Goal: Task Accomplishment & Management: Manage account settings

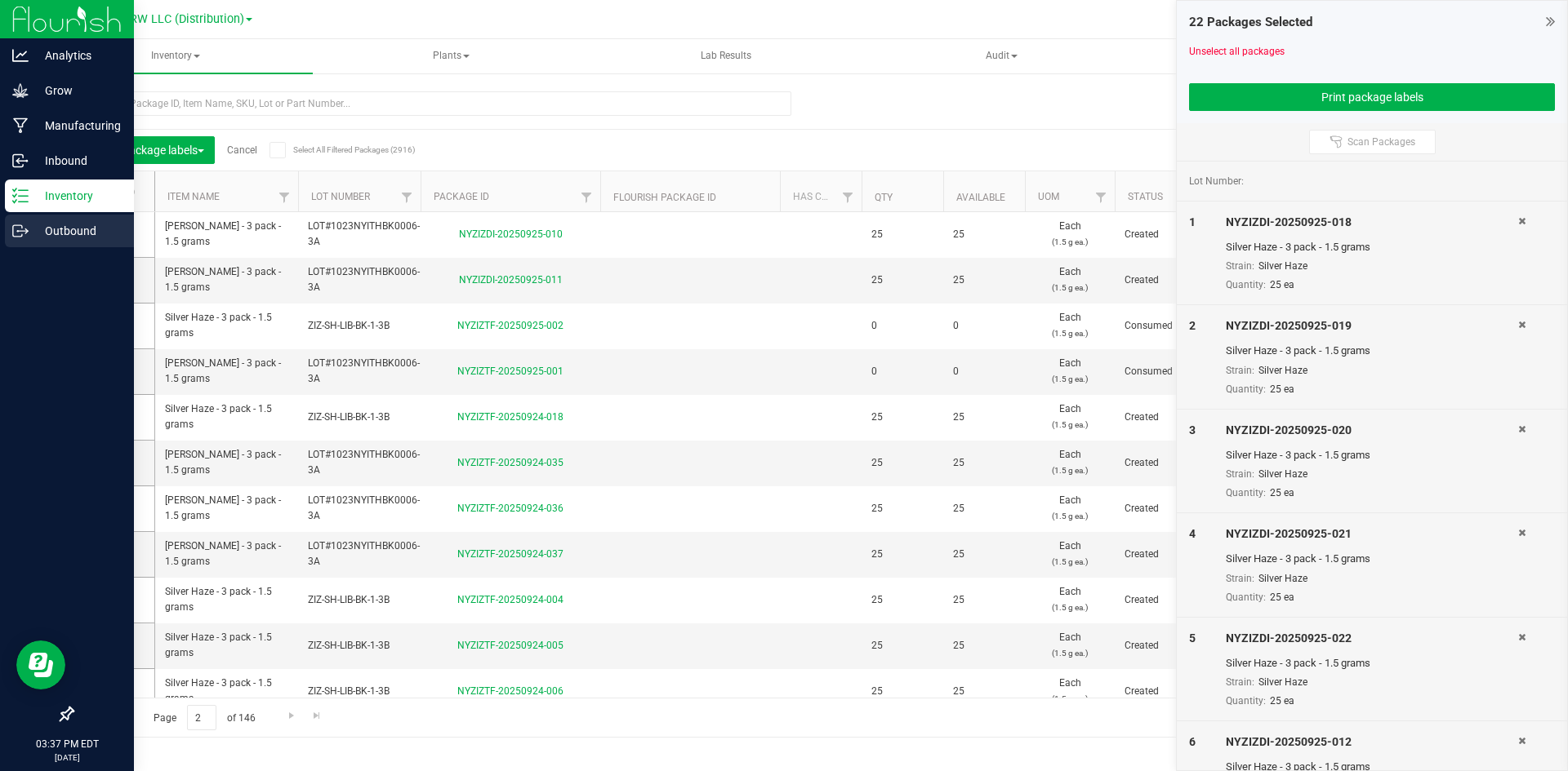
click at [40, 235] on p "Outbound" at bounding box center [77, 231] width 98 height 20
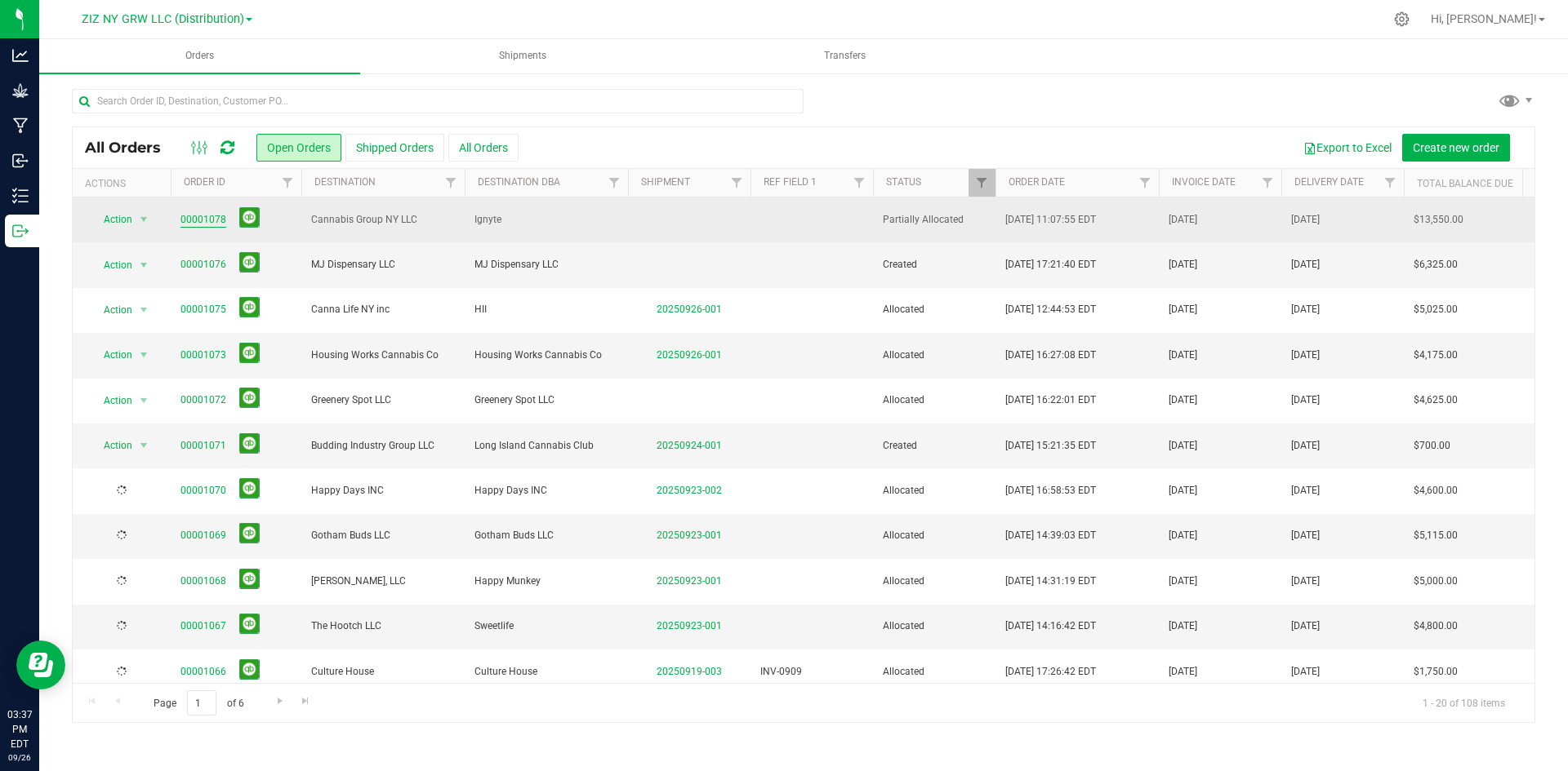
click at [195, 221] on link "00001078" at bounding box center [203, 220] width 46 height 16
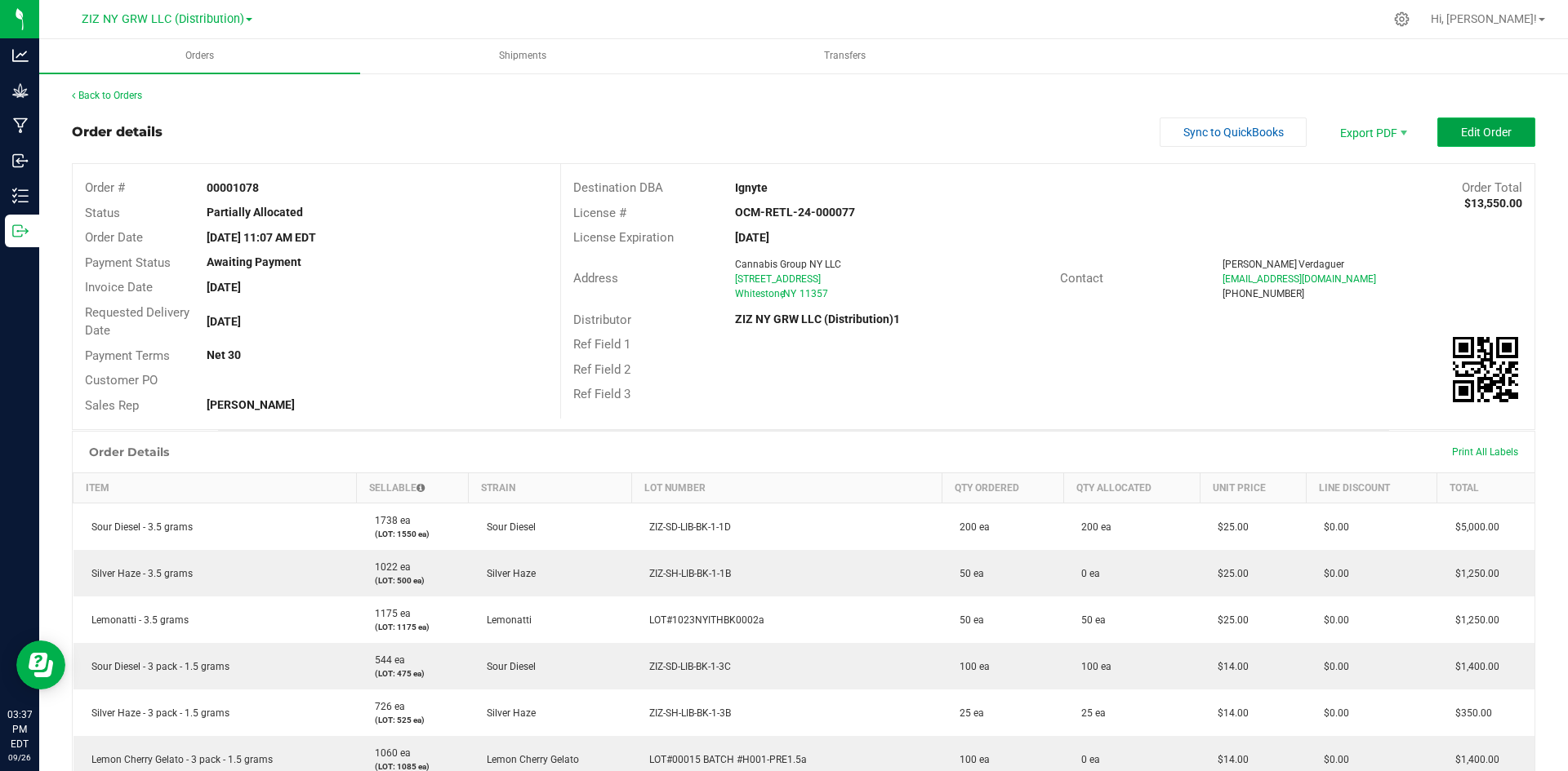
click at [1452, 122] on button "Edit Order" at bounding box center [1486, 131] width 98 height 29
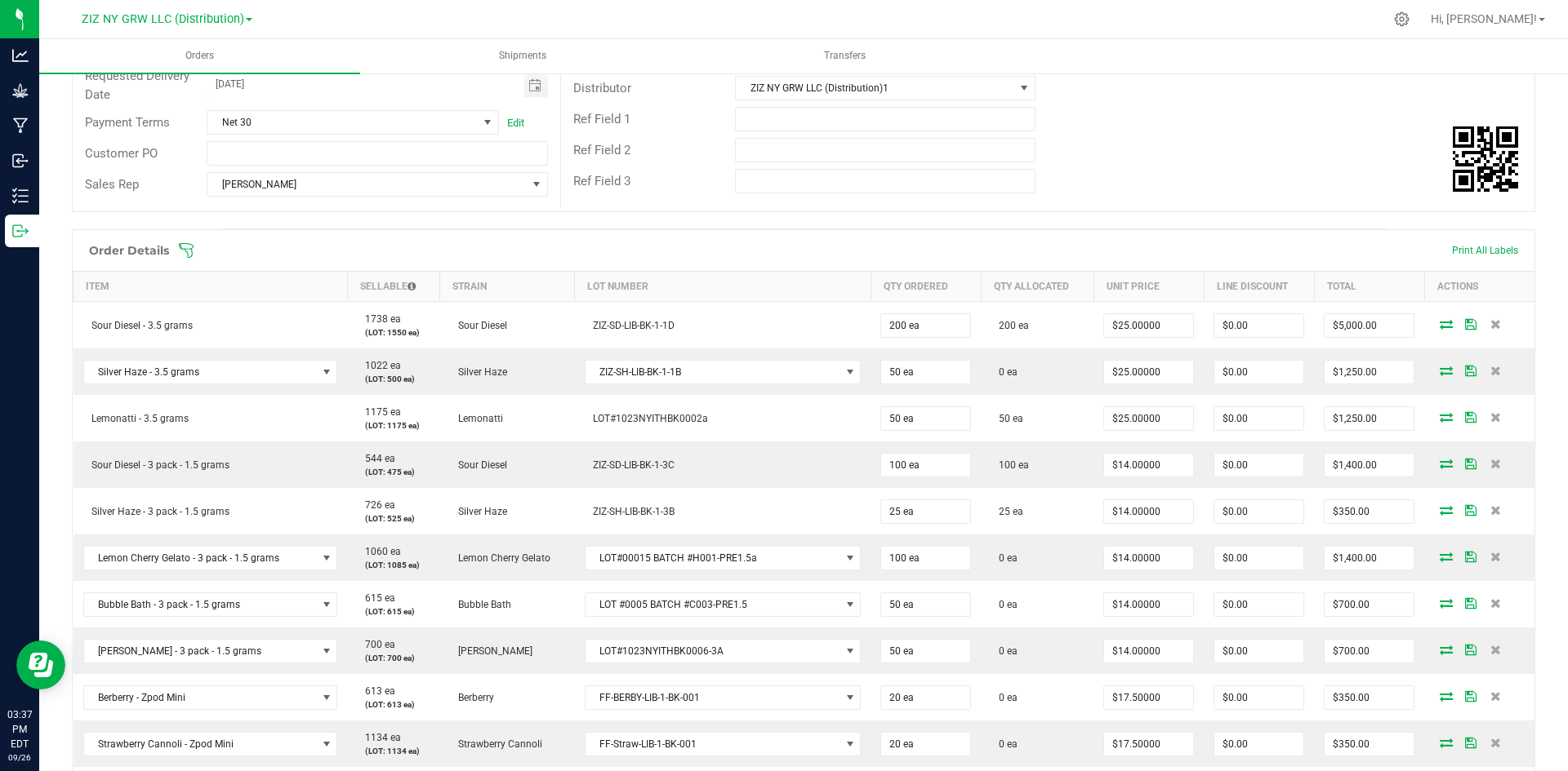
scroll to position [245, 0]
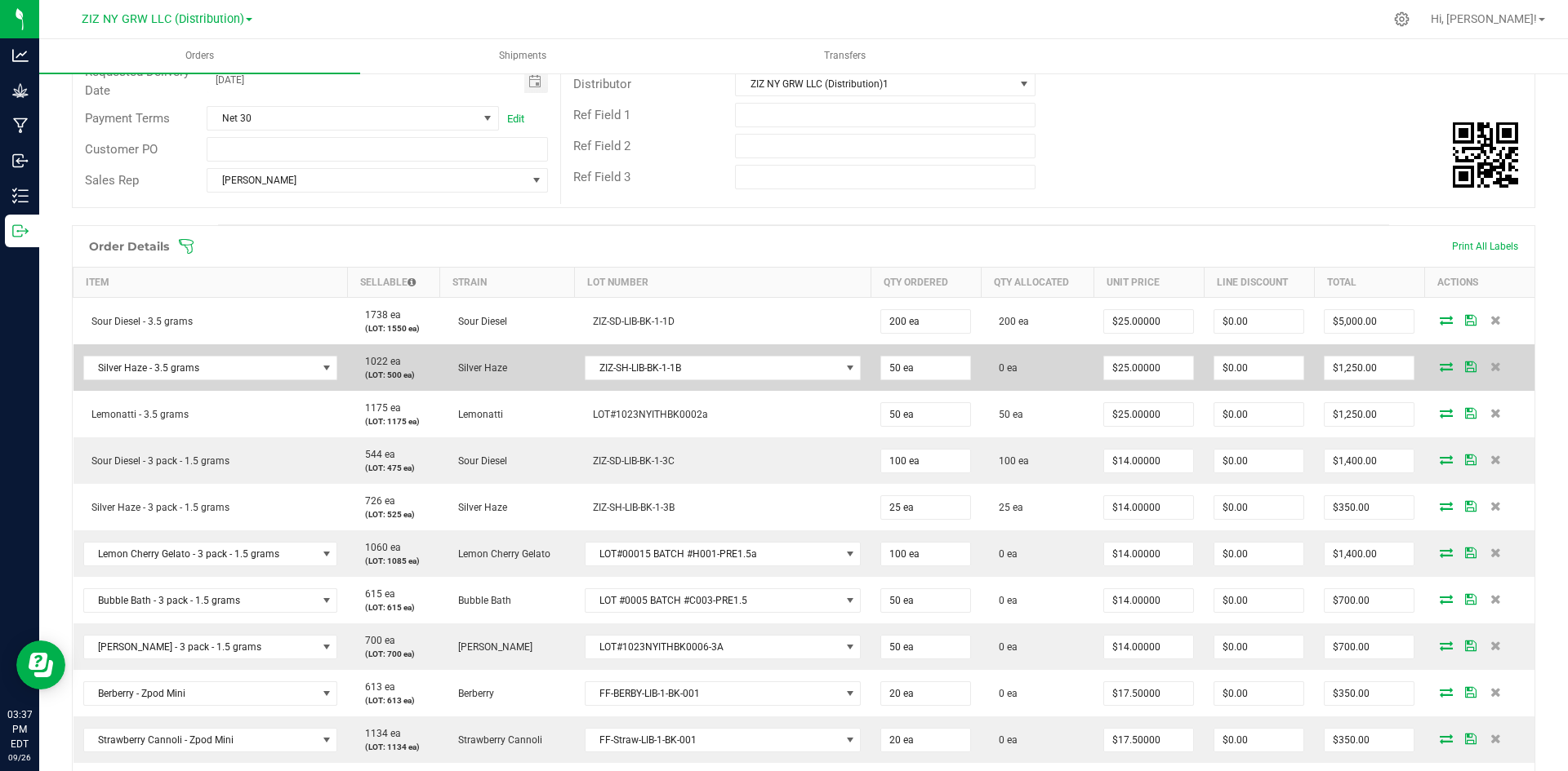
click at [1439, 371] on icon at bounding box center [1446, 366] width 13 height 9
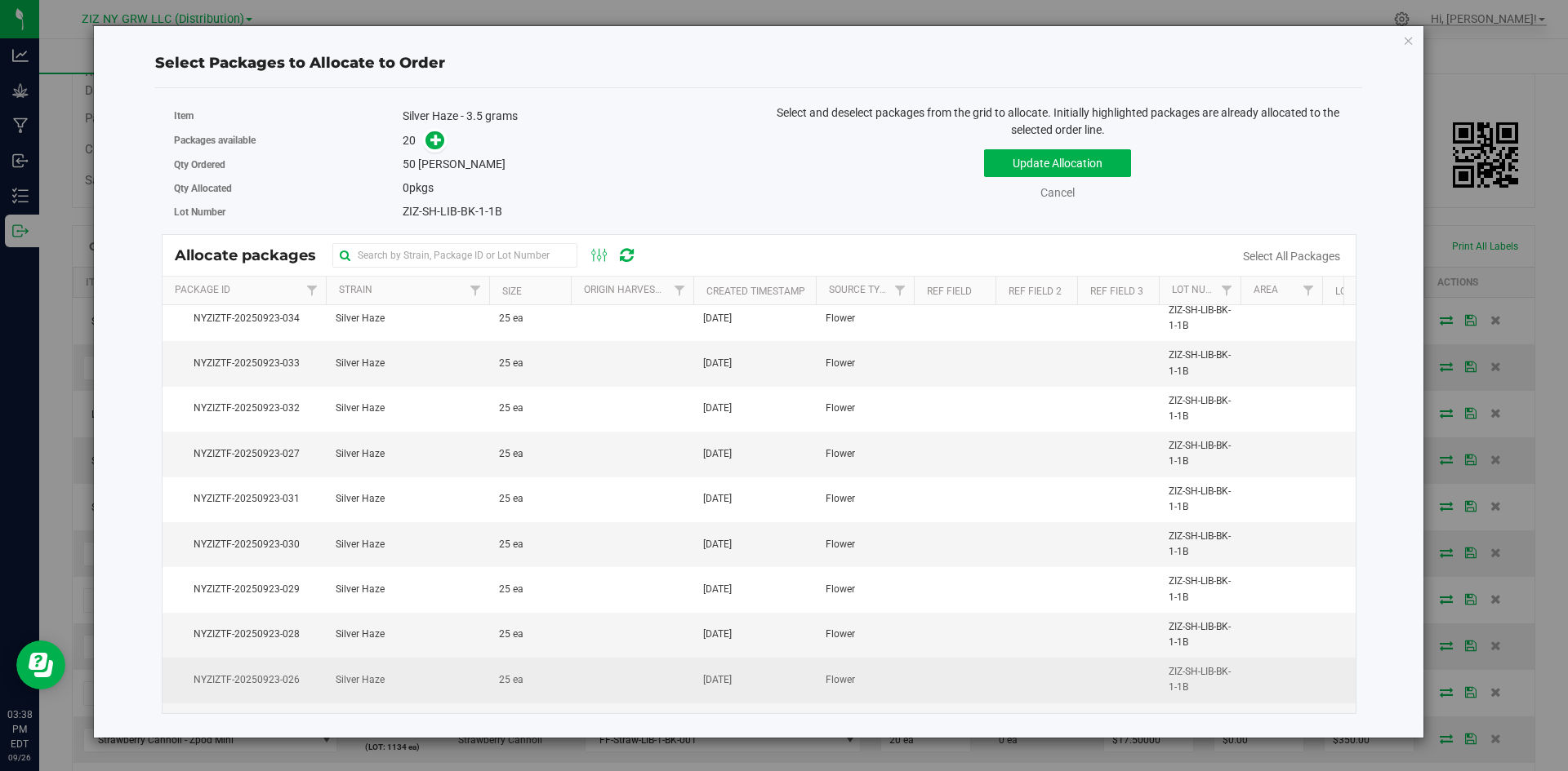
scroll to position [0, 0]
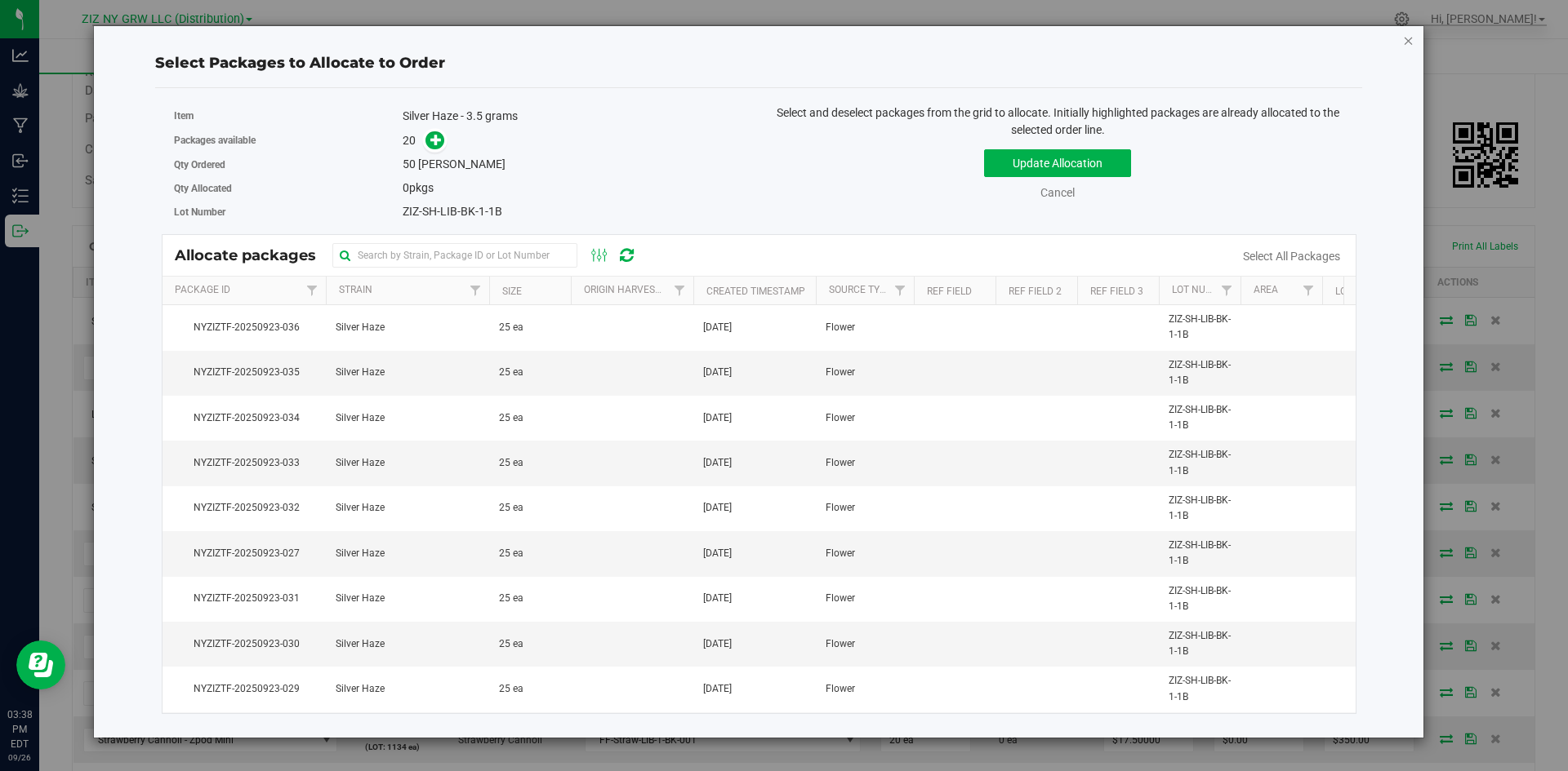
click at [1407, 40] on icon "button" at bounding box center [1408, 39] width 11 height 20
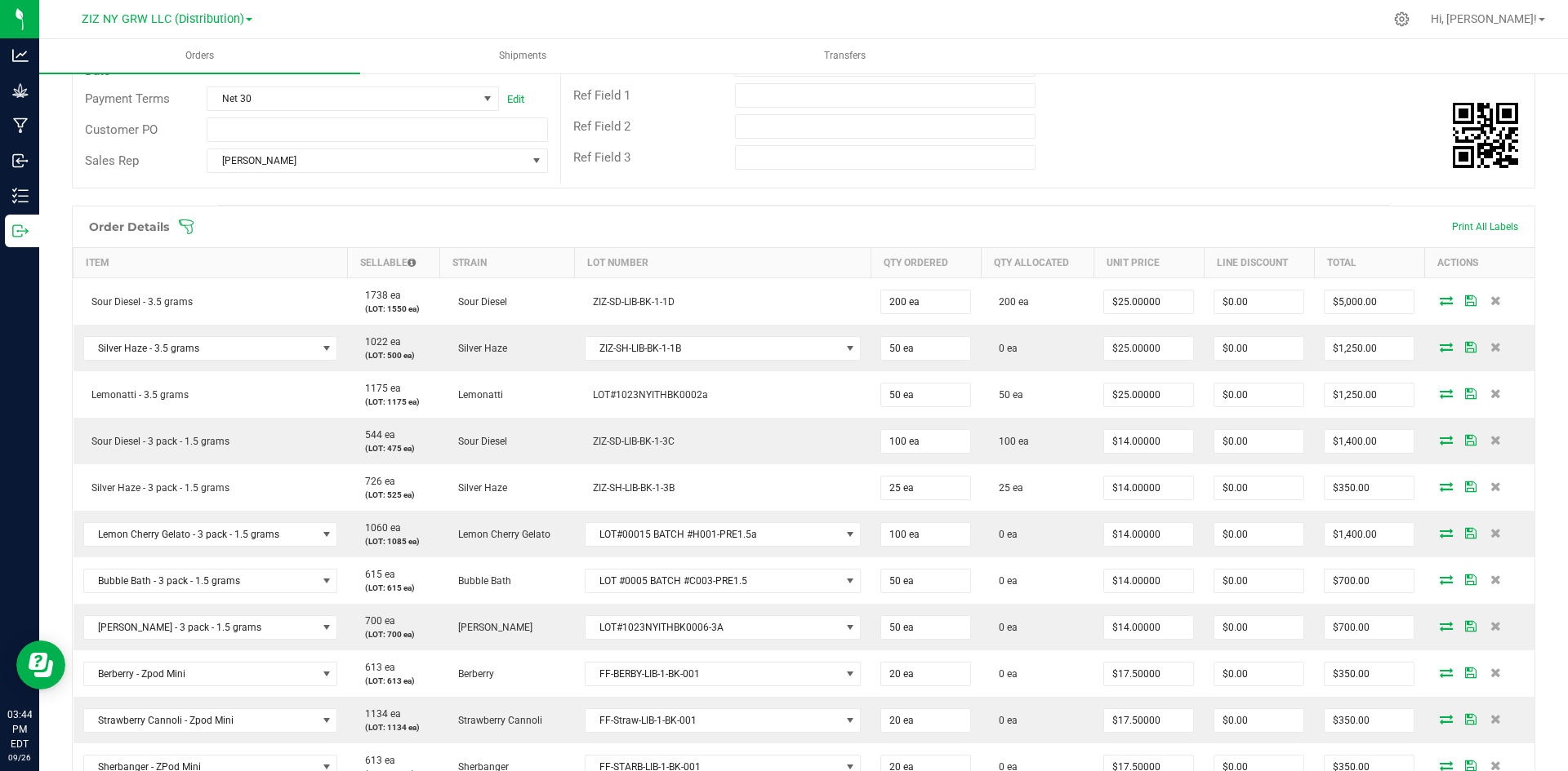
scroll to position [163, 0]
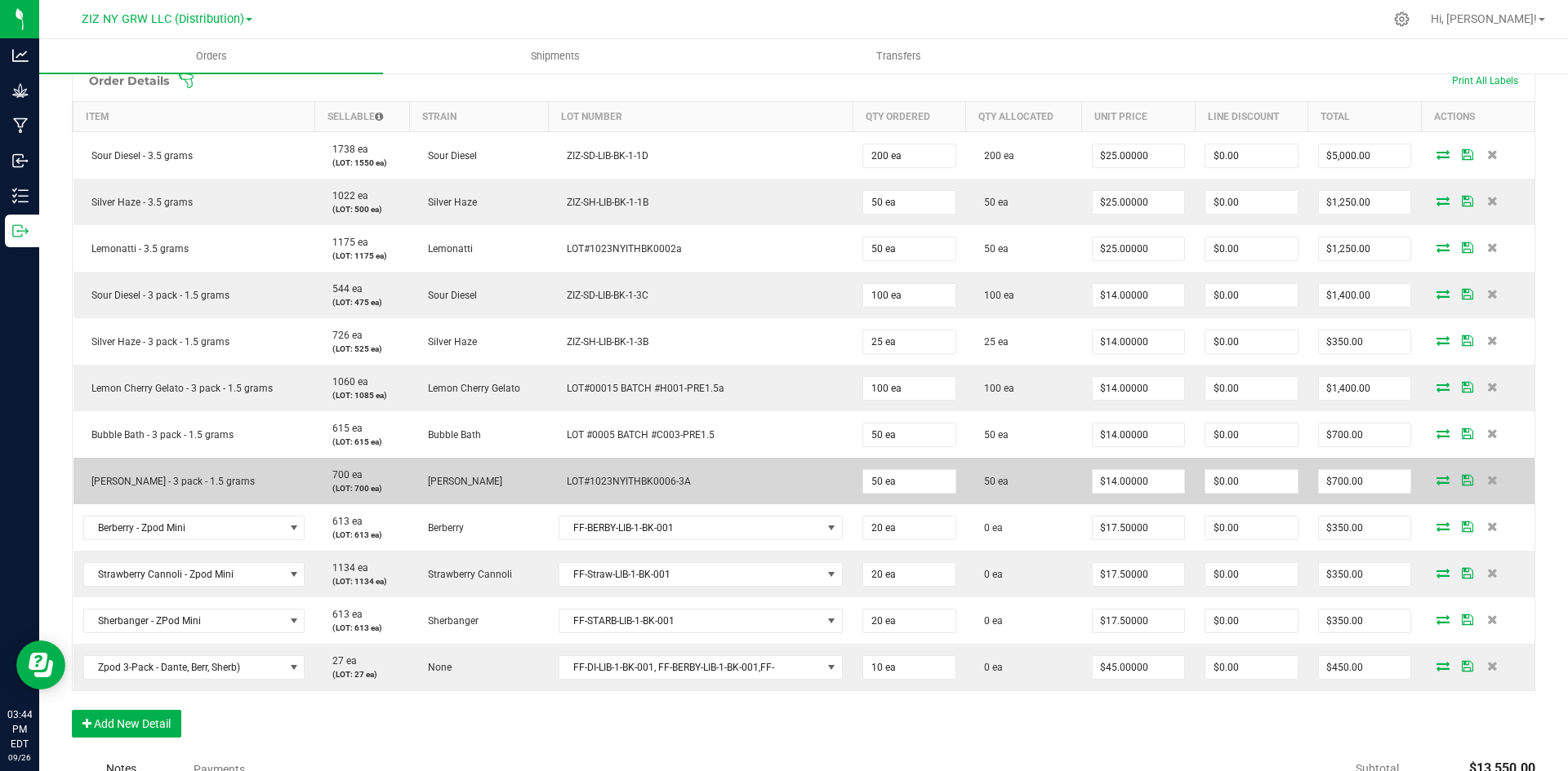
scroll to position [489, 0]
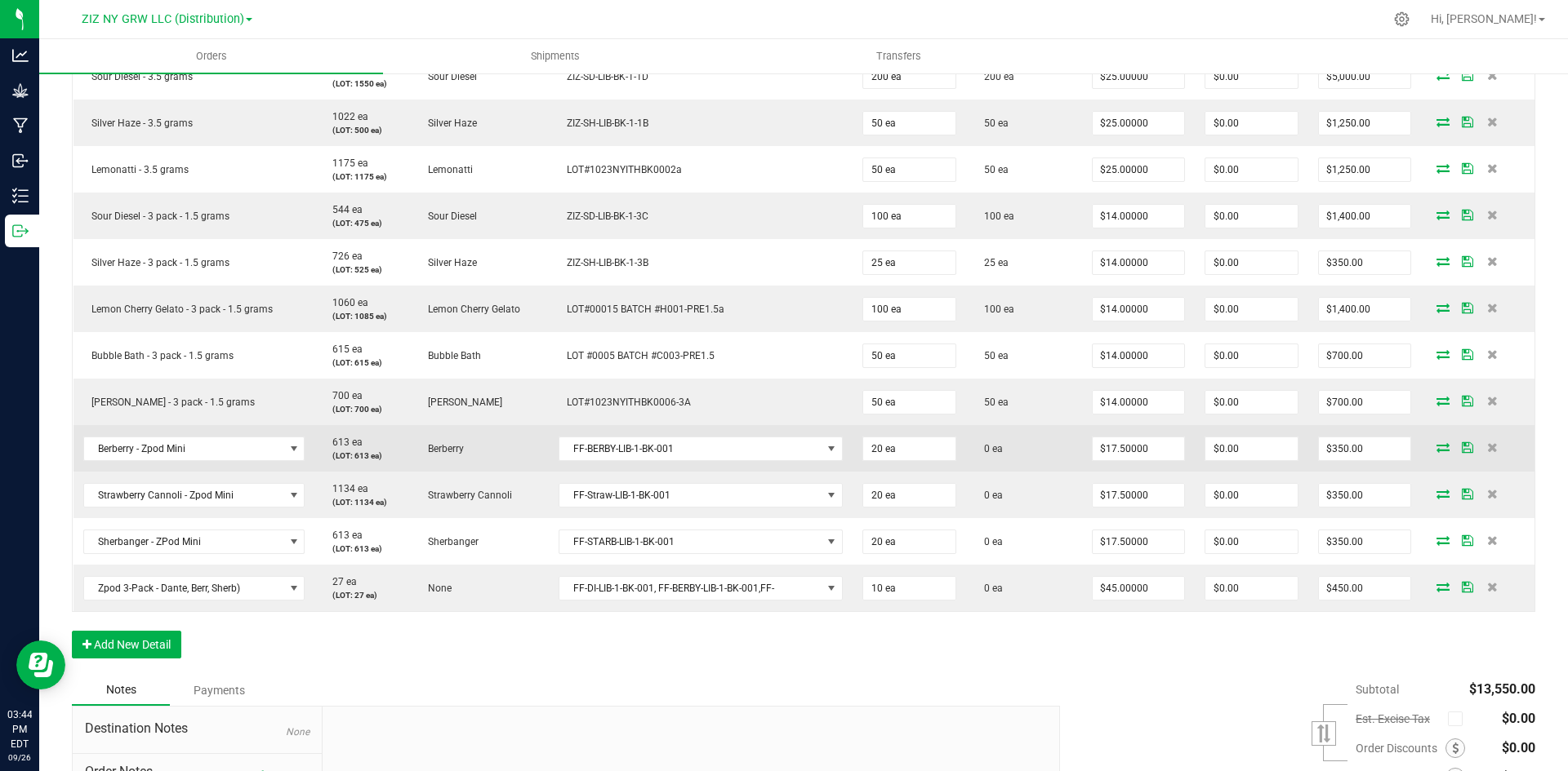
click at [1436, 444] on icon at bounding box center [1443, 447] width 13 height 9
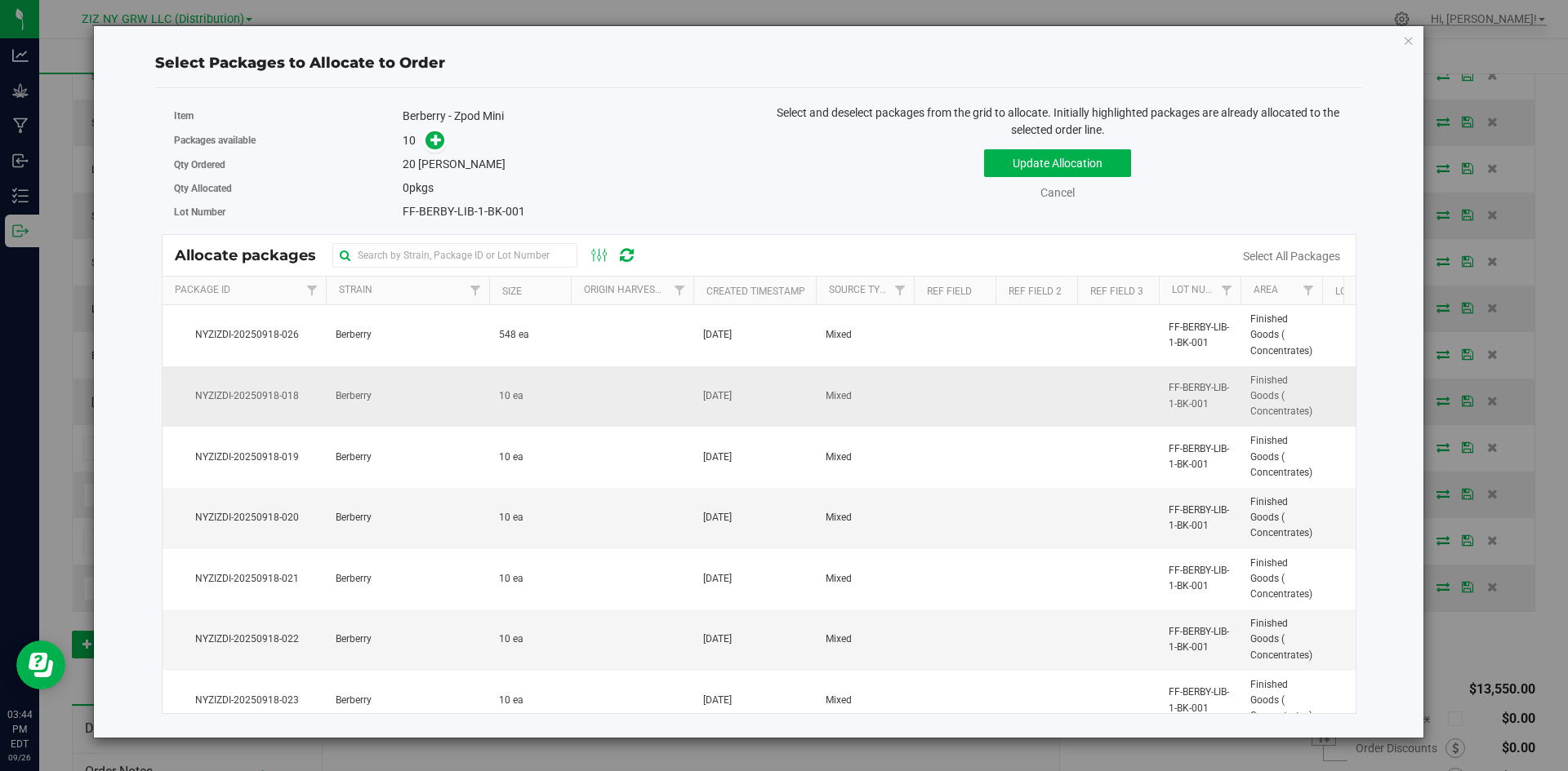
click at [633, 378] on td at bounding box center [631, 396] width 122 height 61
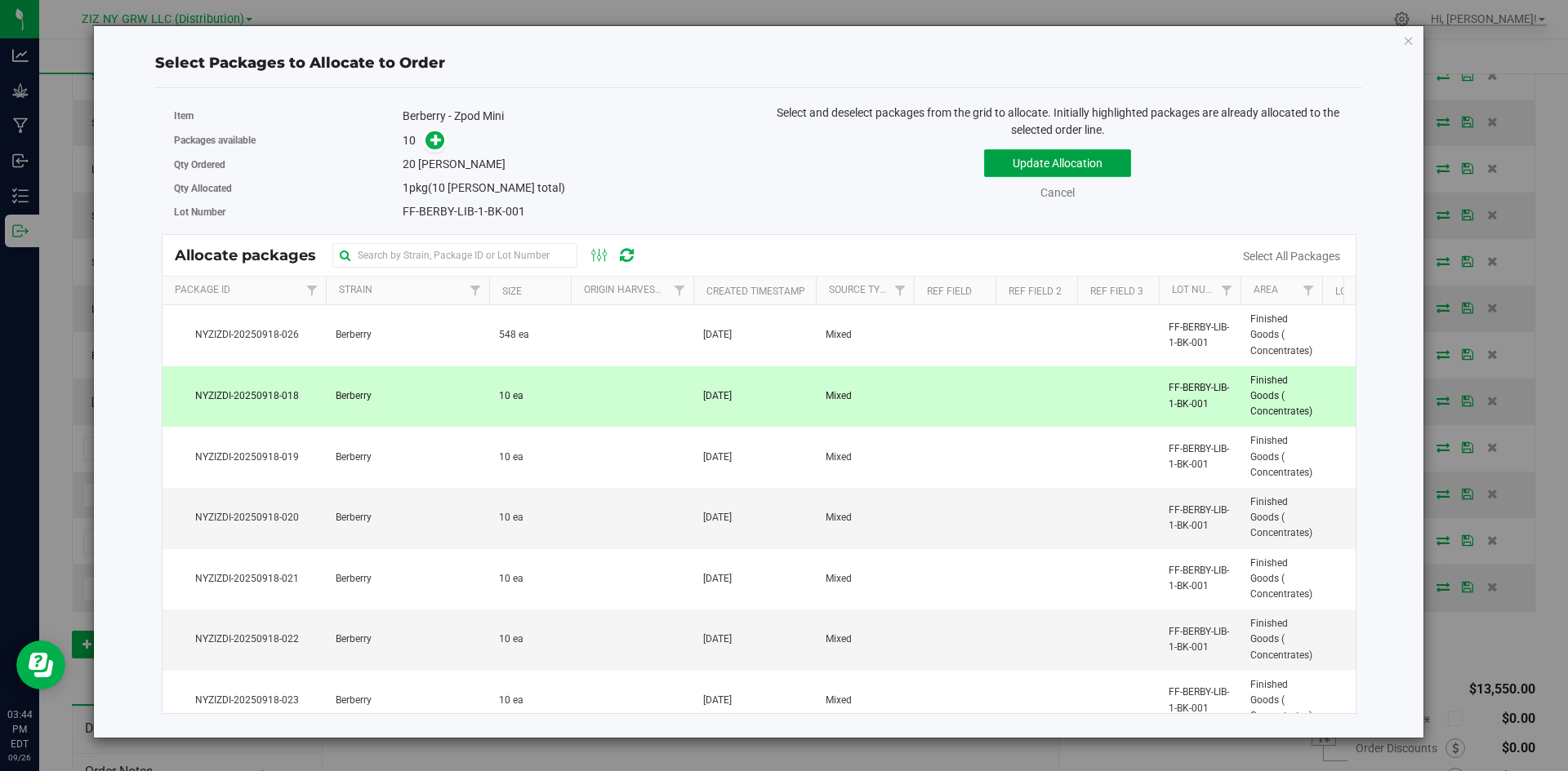
click at [1053, 149] on button "Update Allocation" at bounding box center [1057, 163] width 147 height 28
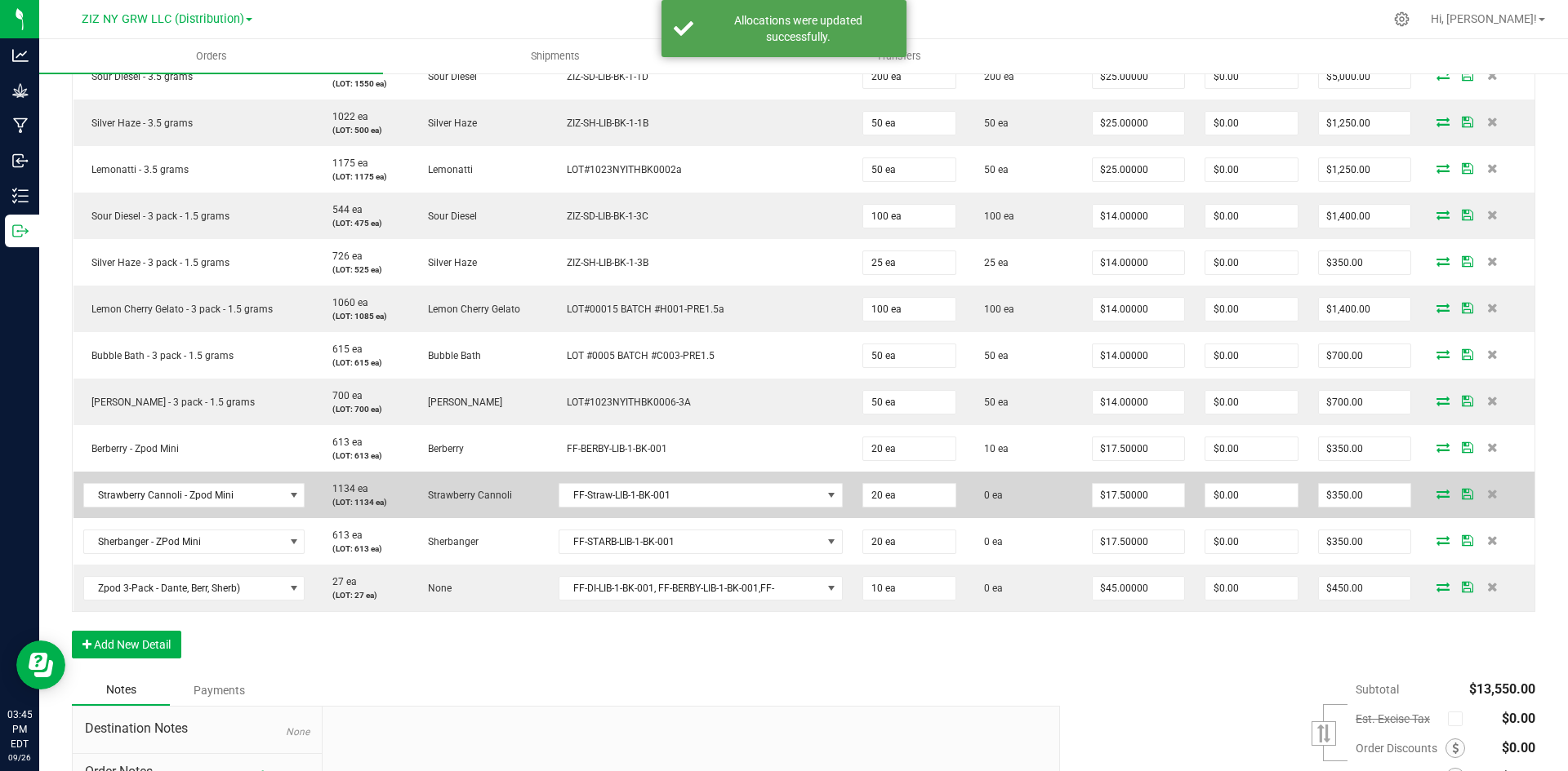
click at [1436, 499] on icon at bounding box center [1443, 494] width 13 height 9
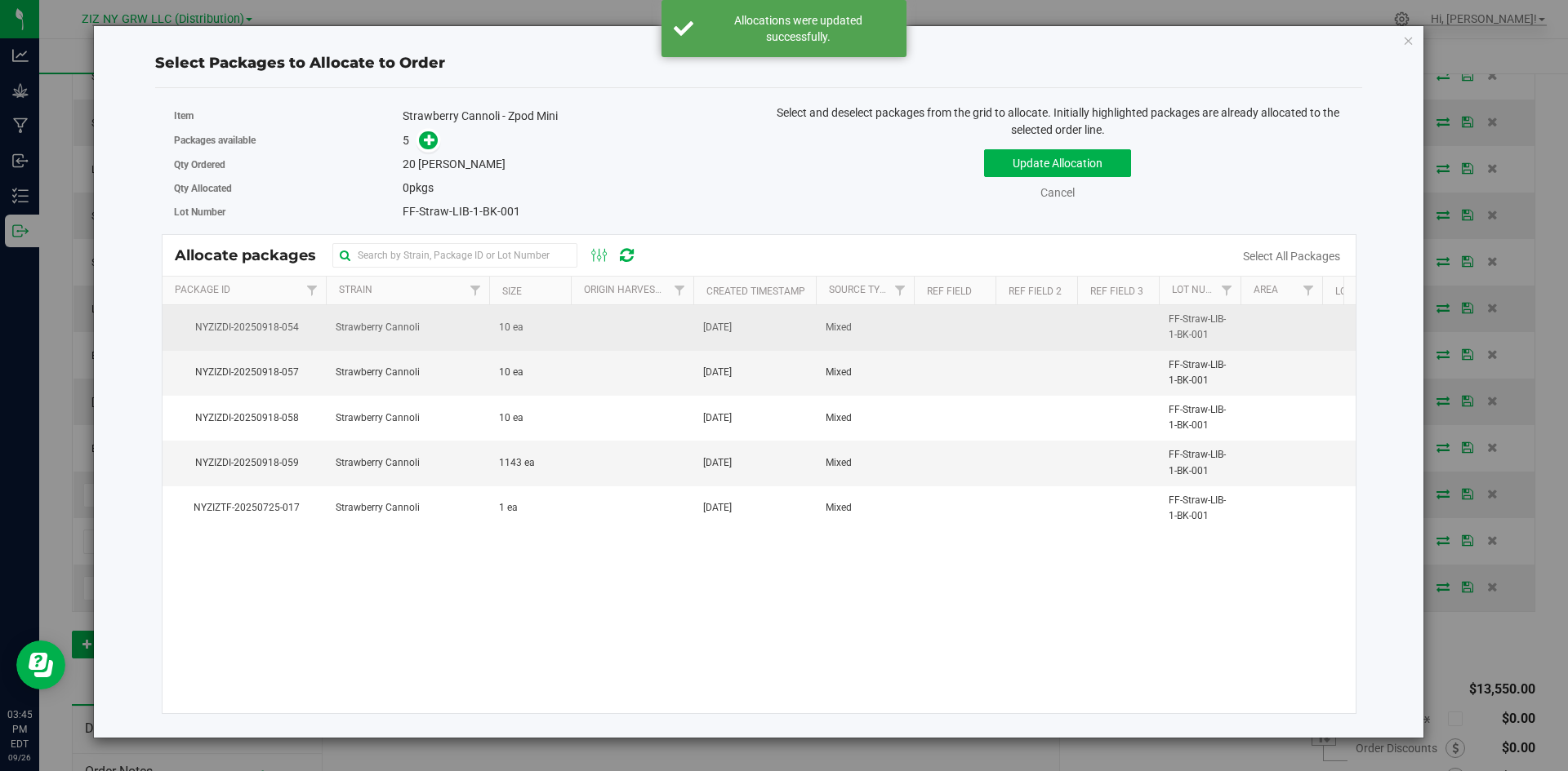
click at [639, 335] on td at bounding box center [631, 328] width 122 height 45
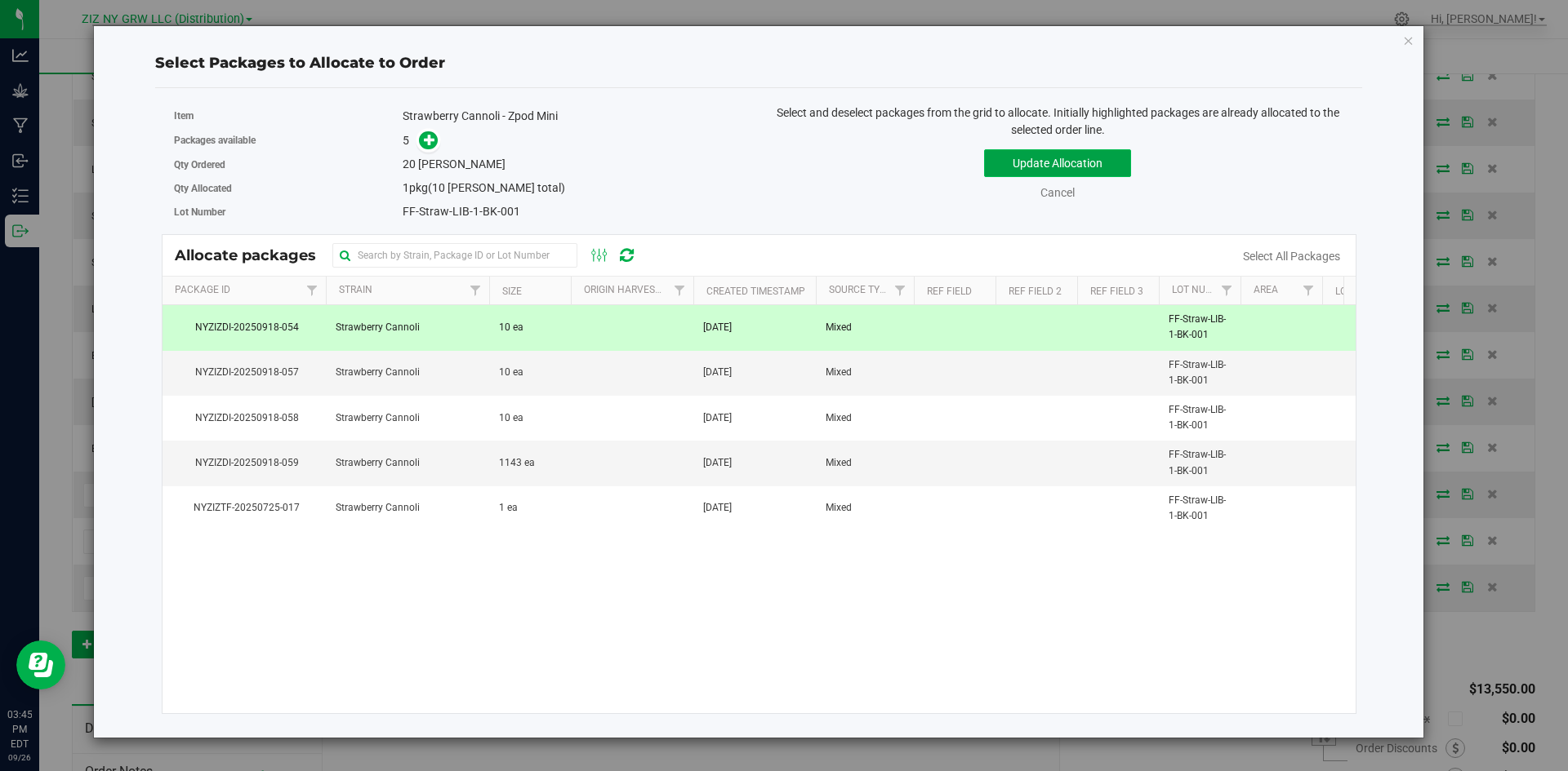
click at [1045, 170] on button "Update Allocation" at bounding box center [1057, 163] width 147 height 28
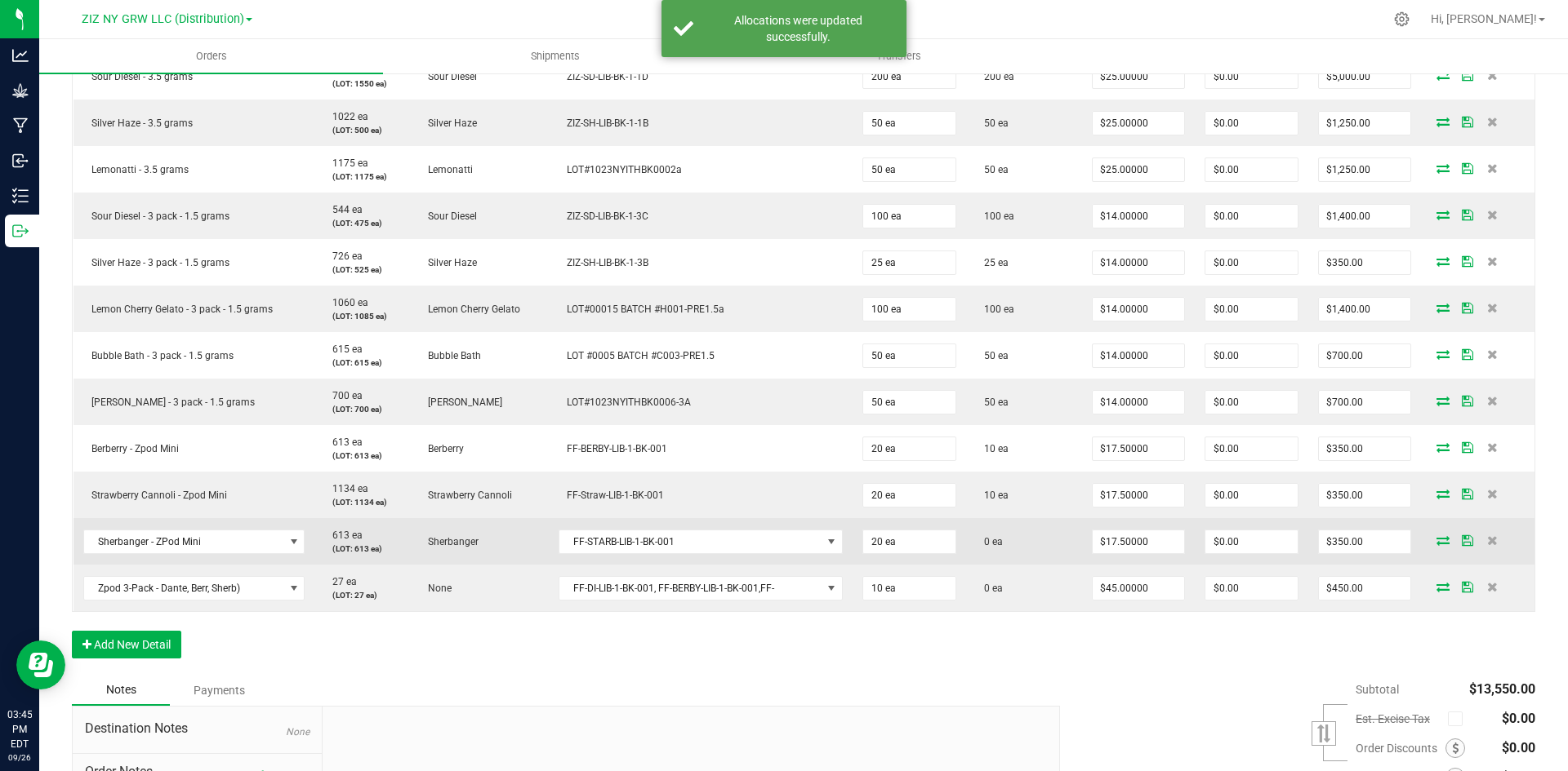
click at [1436, 545] on icon at bounding box center [1443, 540] width 13 height 9
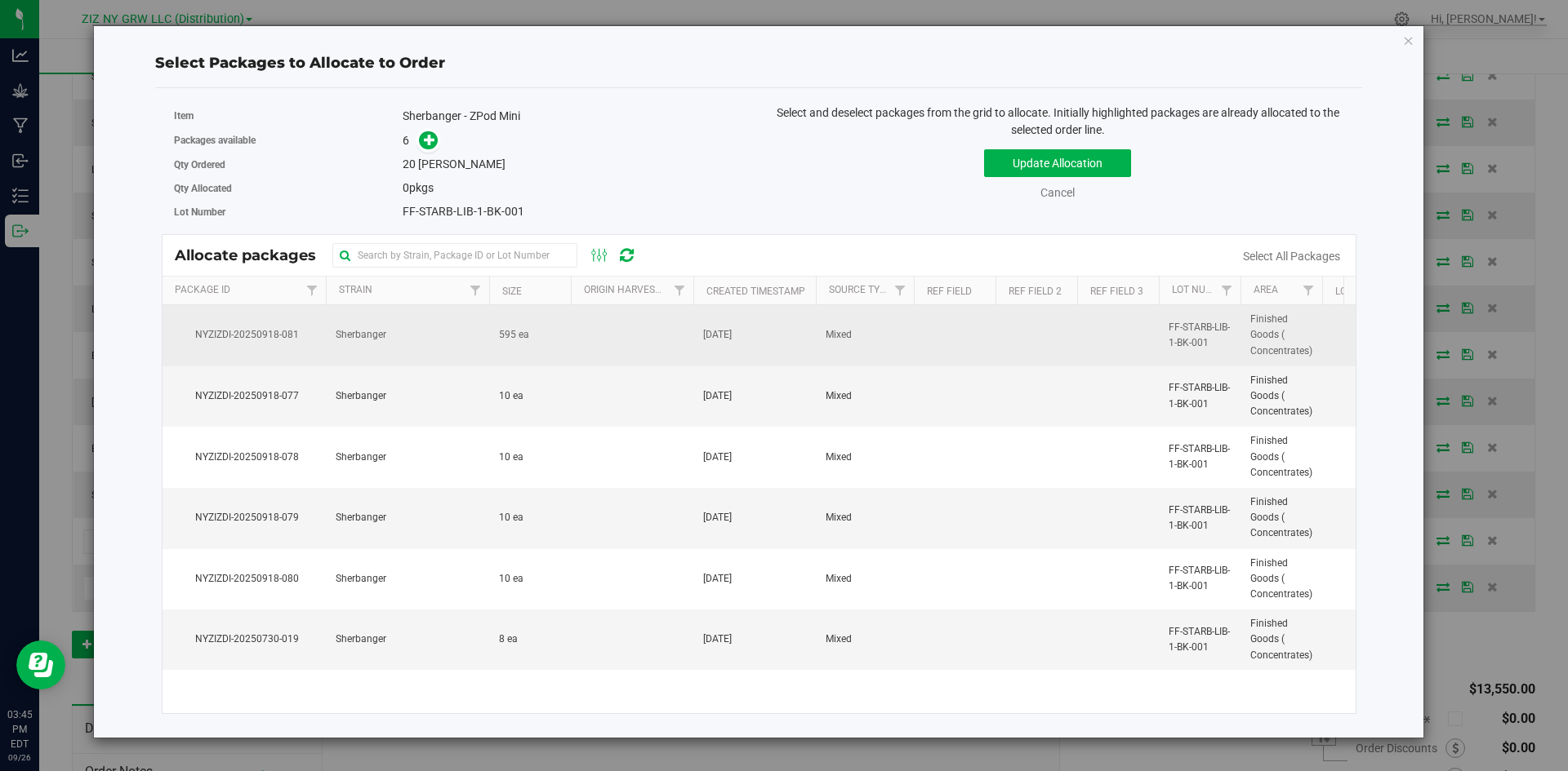
drag, startPoint x: 579, startPoint y: 379, endPoint x: 729, endPoint y: 324, distance: 159.8
click at [582, 375] on td at bounding box center [631, 396] width 122 height 61
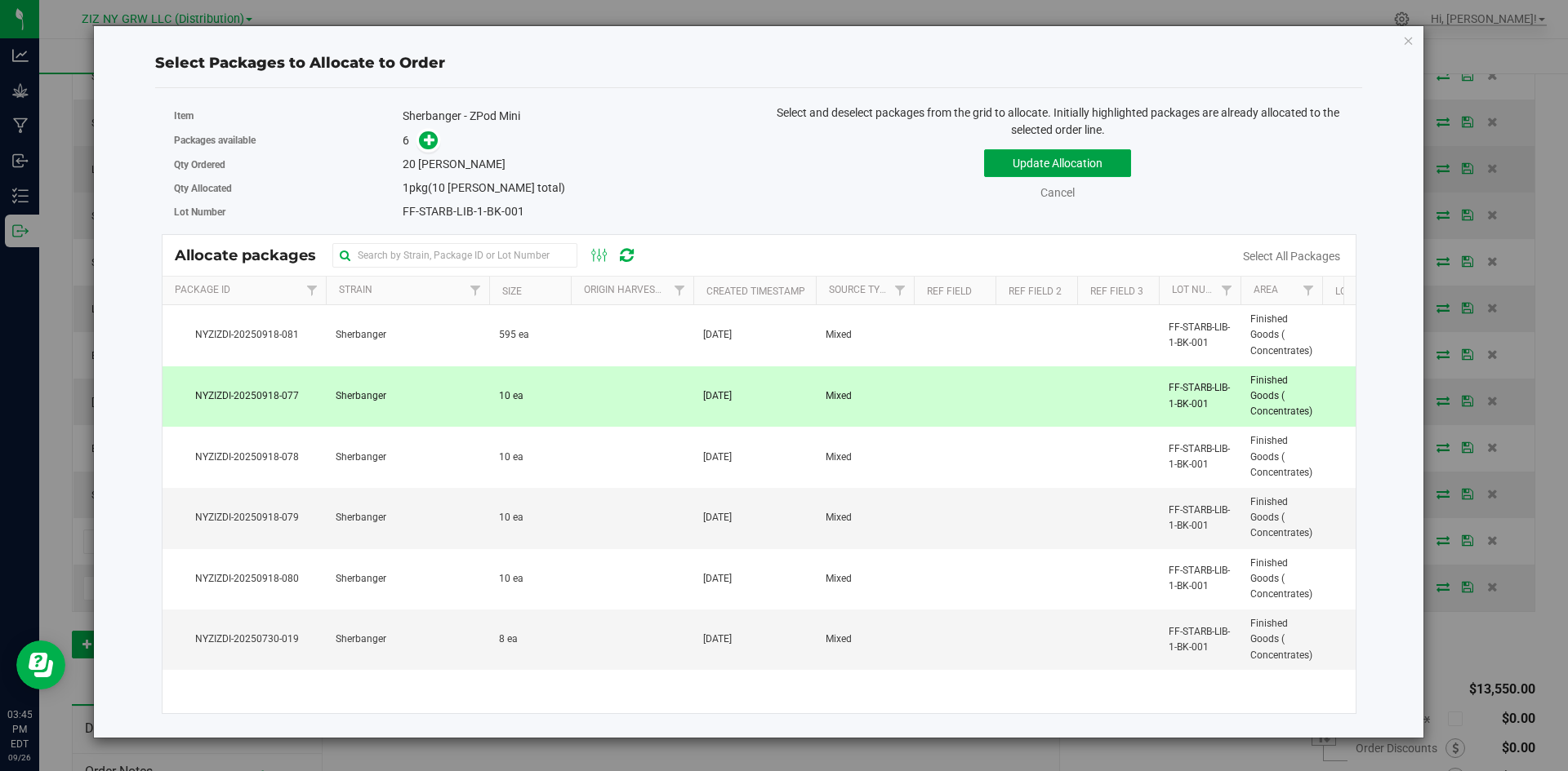
click at [1076, 161] on button "Update Allocation" at bounding box center [1057, 163] width 147 height 28
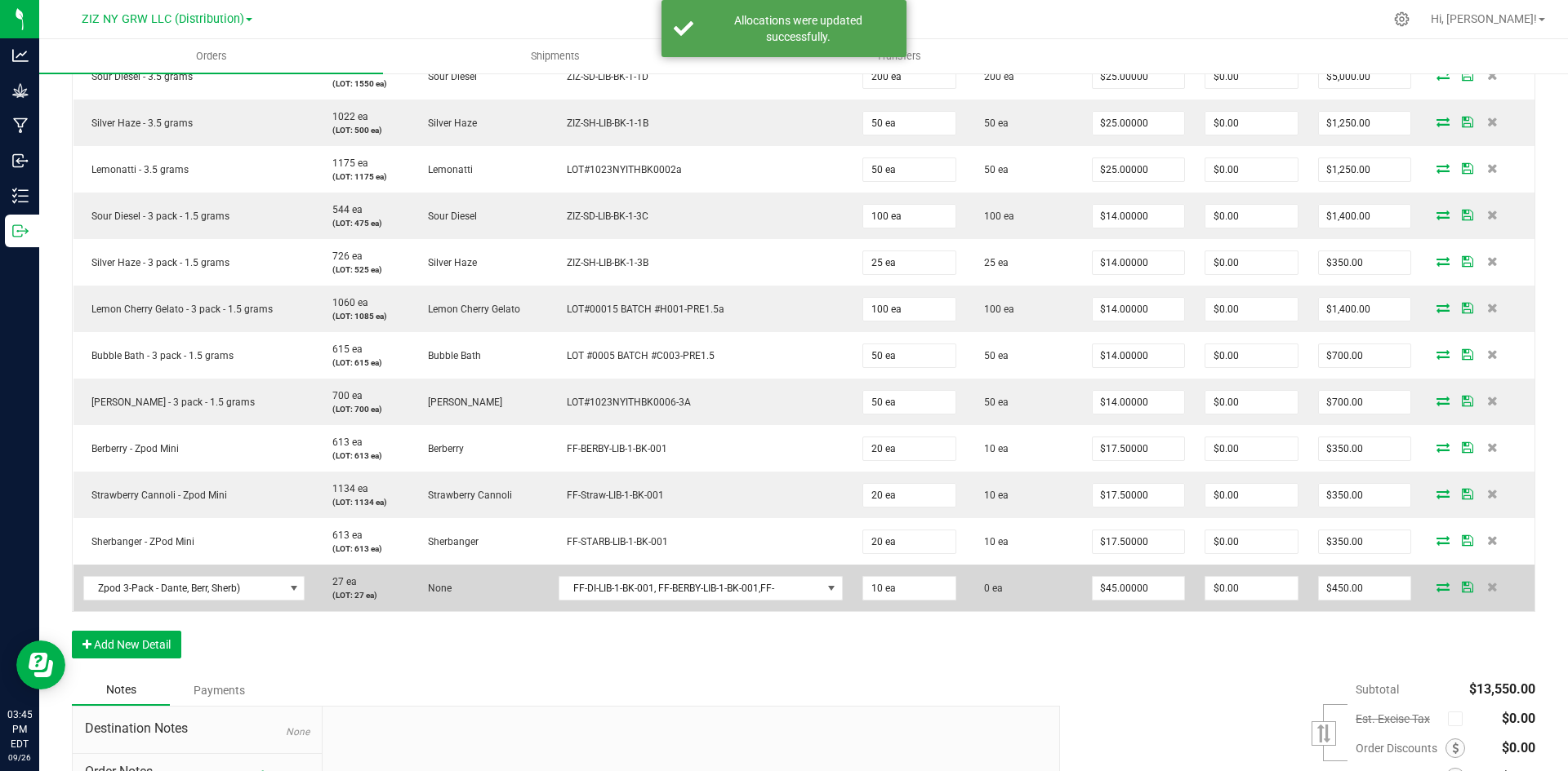
click at [1436, 587] on icon at bounding box center [1443, 587] width 13 height 9
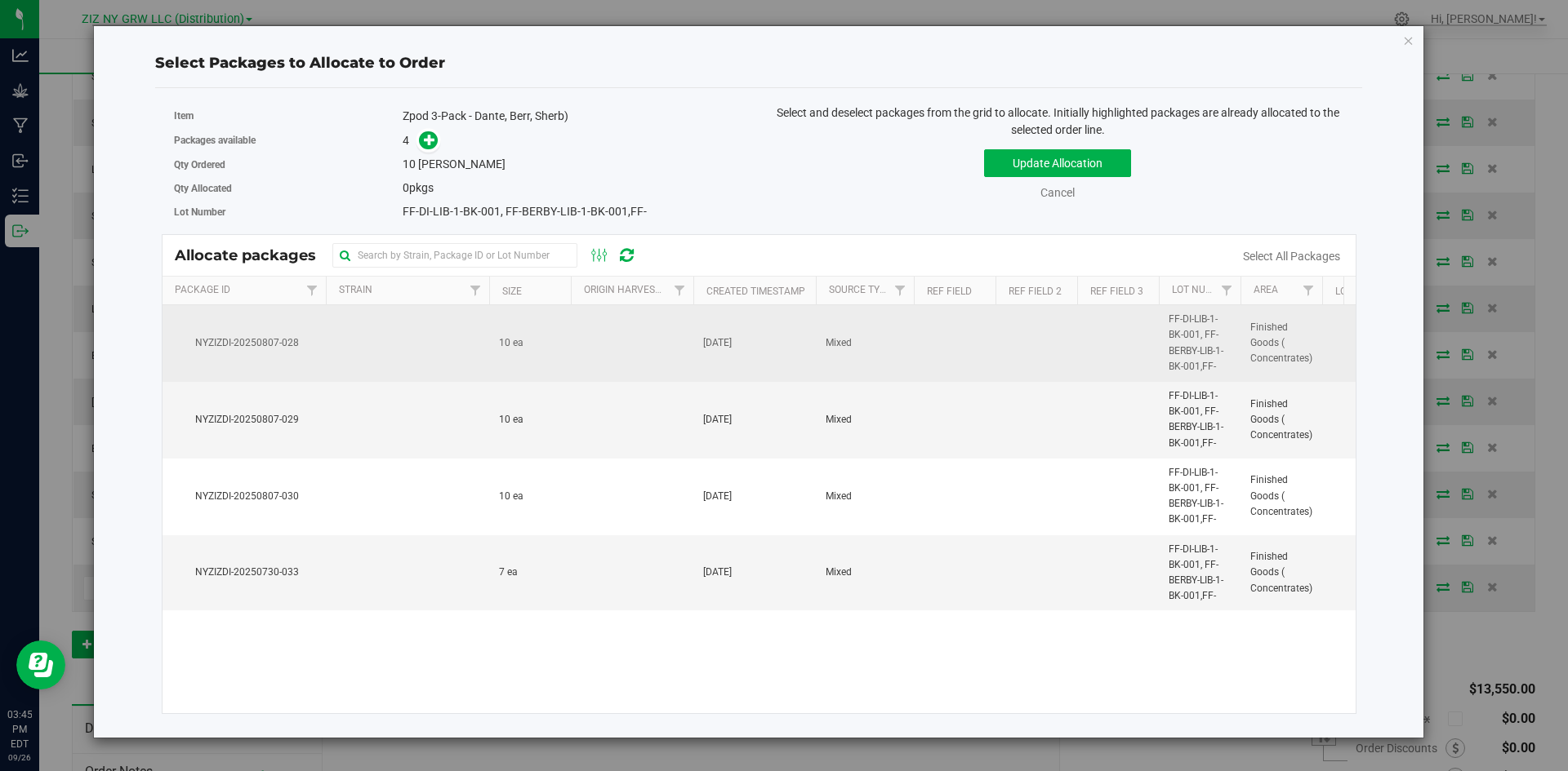
click at [638, 365] on td at bounding box center [631, 344] width 122 height 77
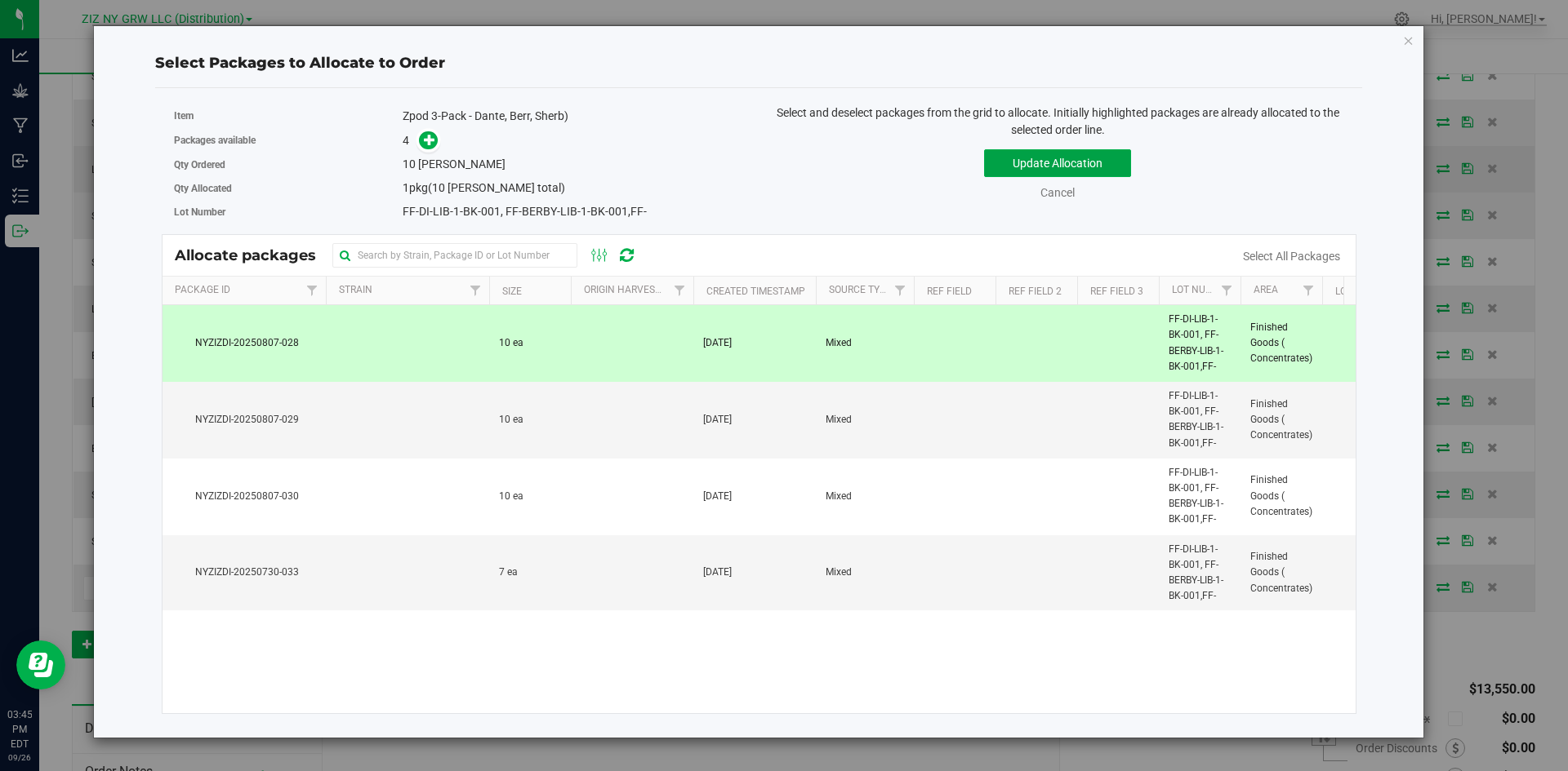
click at [1050, 167] on button "Update Allocation" at bounding box center [1057, 163] width 147 height 28
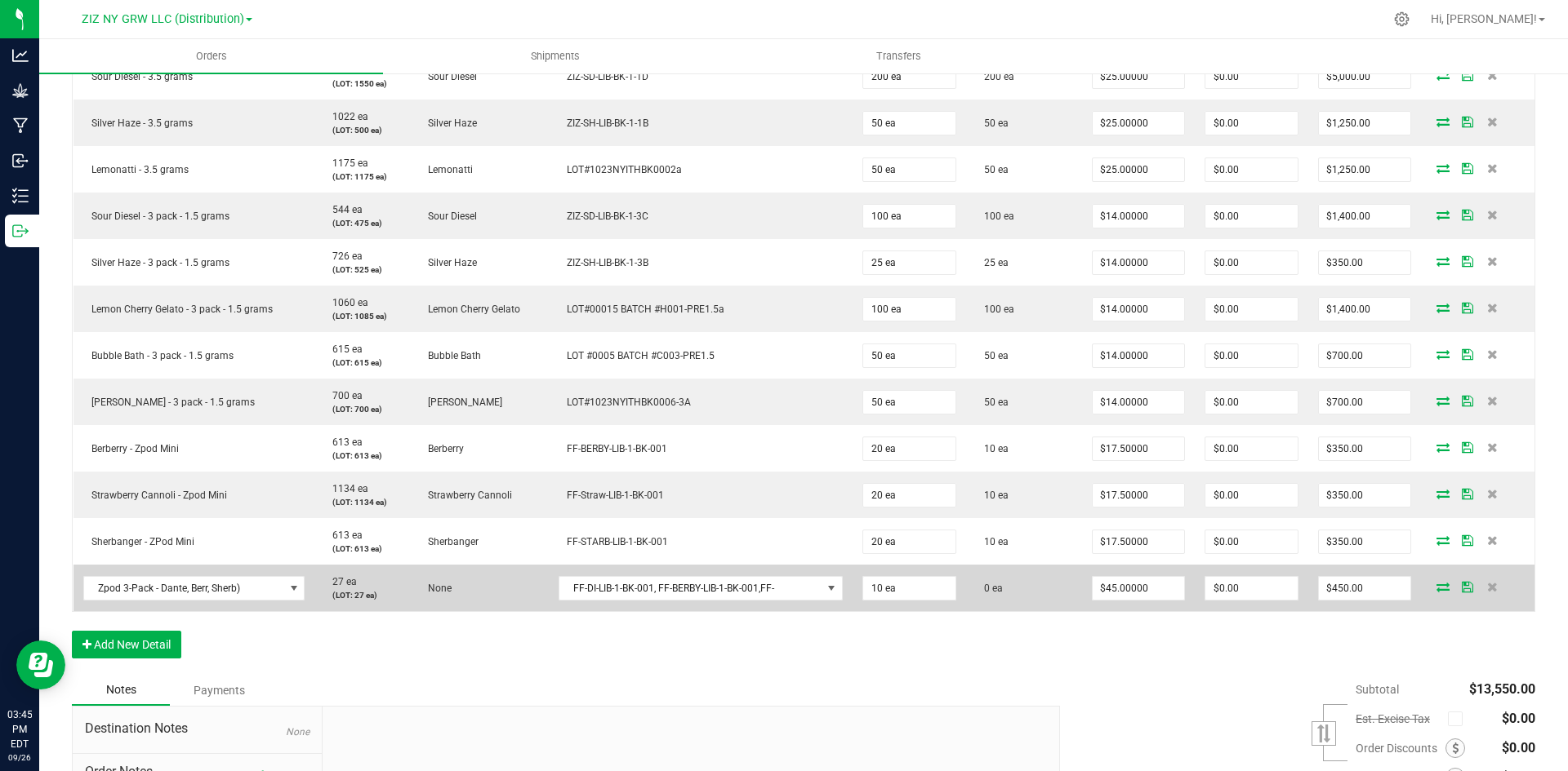
click at [1436, 587] on icon at bounding box center [1443, 587] width 13 height 9
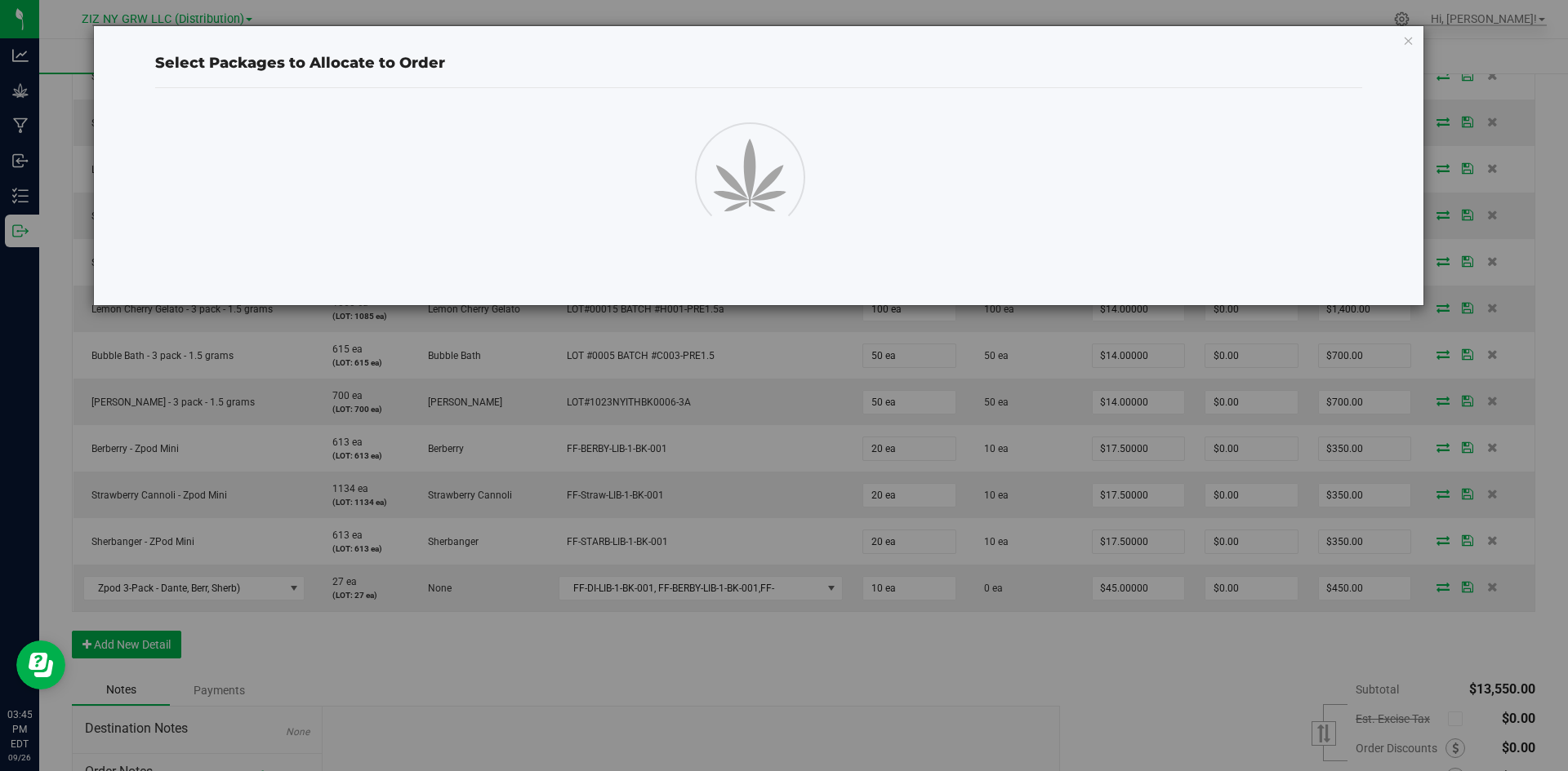
click at [932, 232] on div at bounding box center [758, 175] width 1232 height 146
click at [1088, 382] on div "Select Packages to Allocate to Order" at bounding box center [790, 385] width 1580 height 771
click at [1410, 39] on icon "button" at bounding box center [1408, 39] width 11 height 20
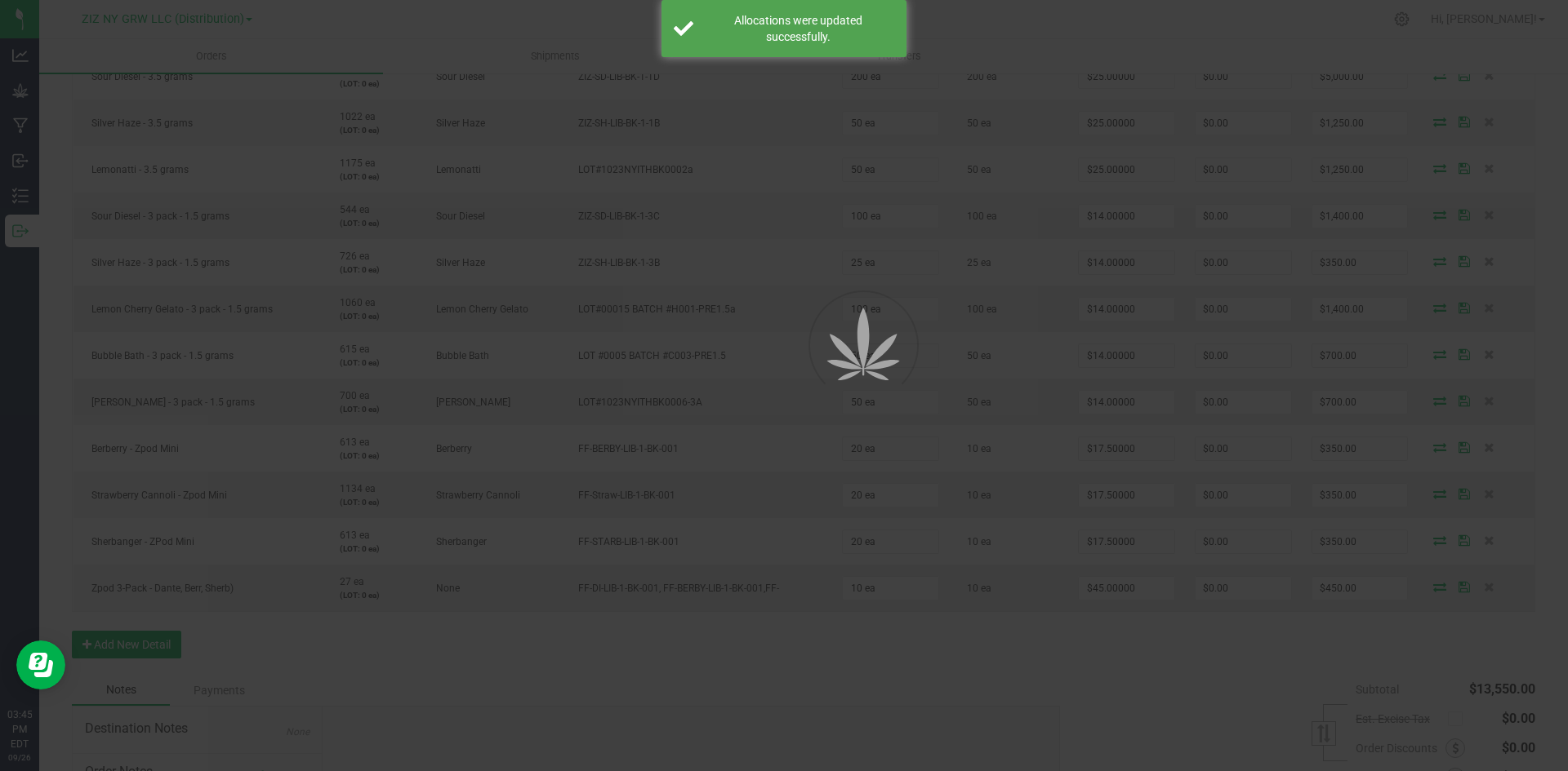
click at [1424, 588] on div at bounding box center [784, 385] width 1568 height 771
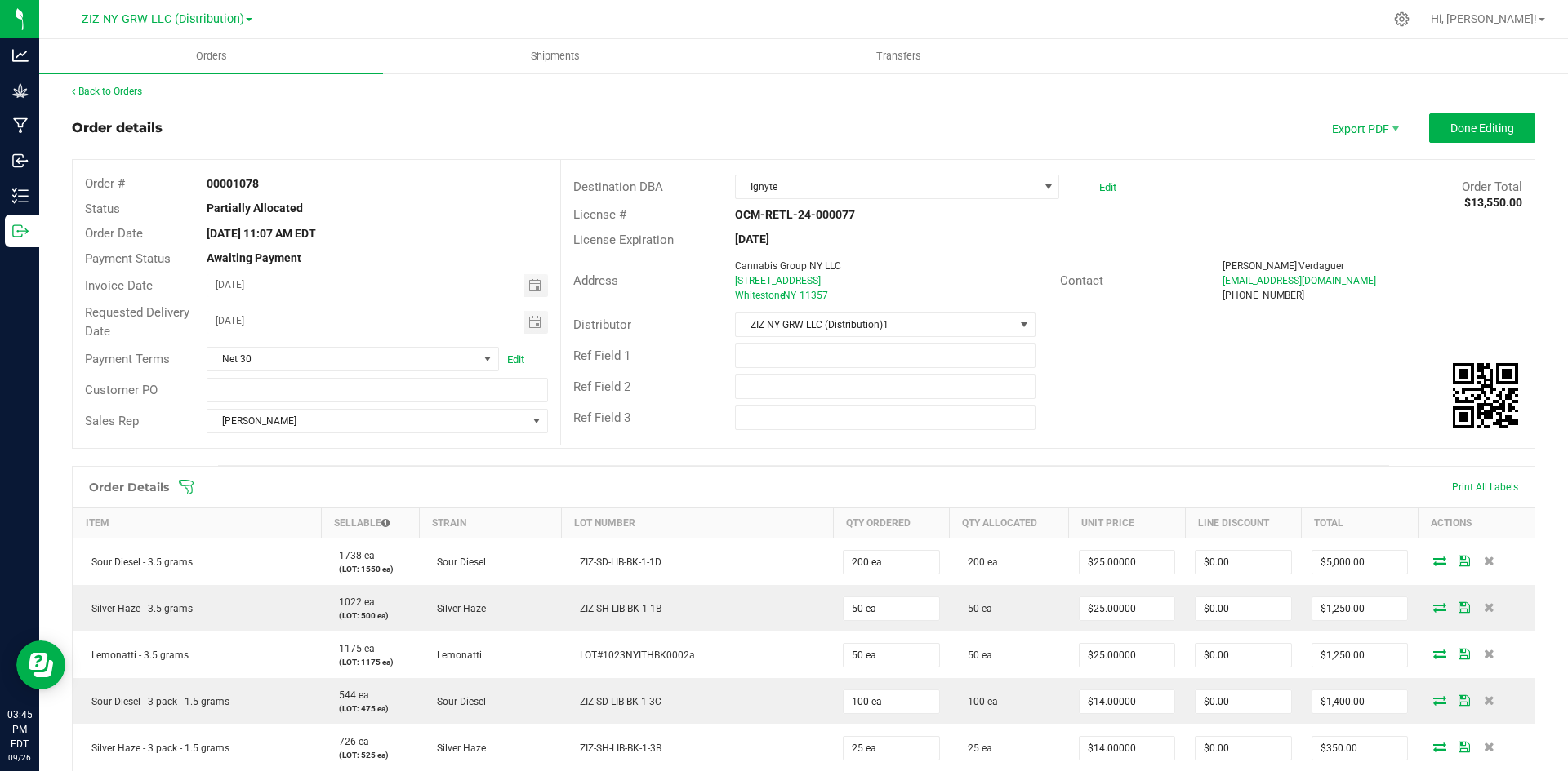
scroll to position [0, 0]
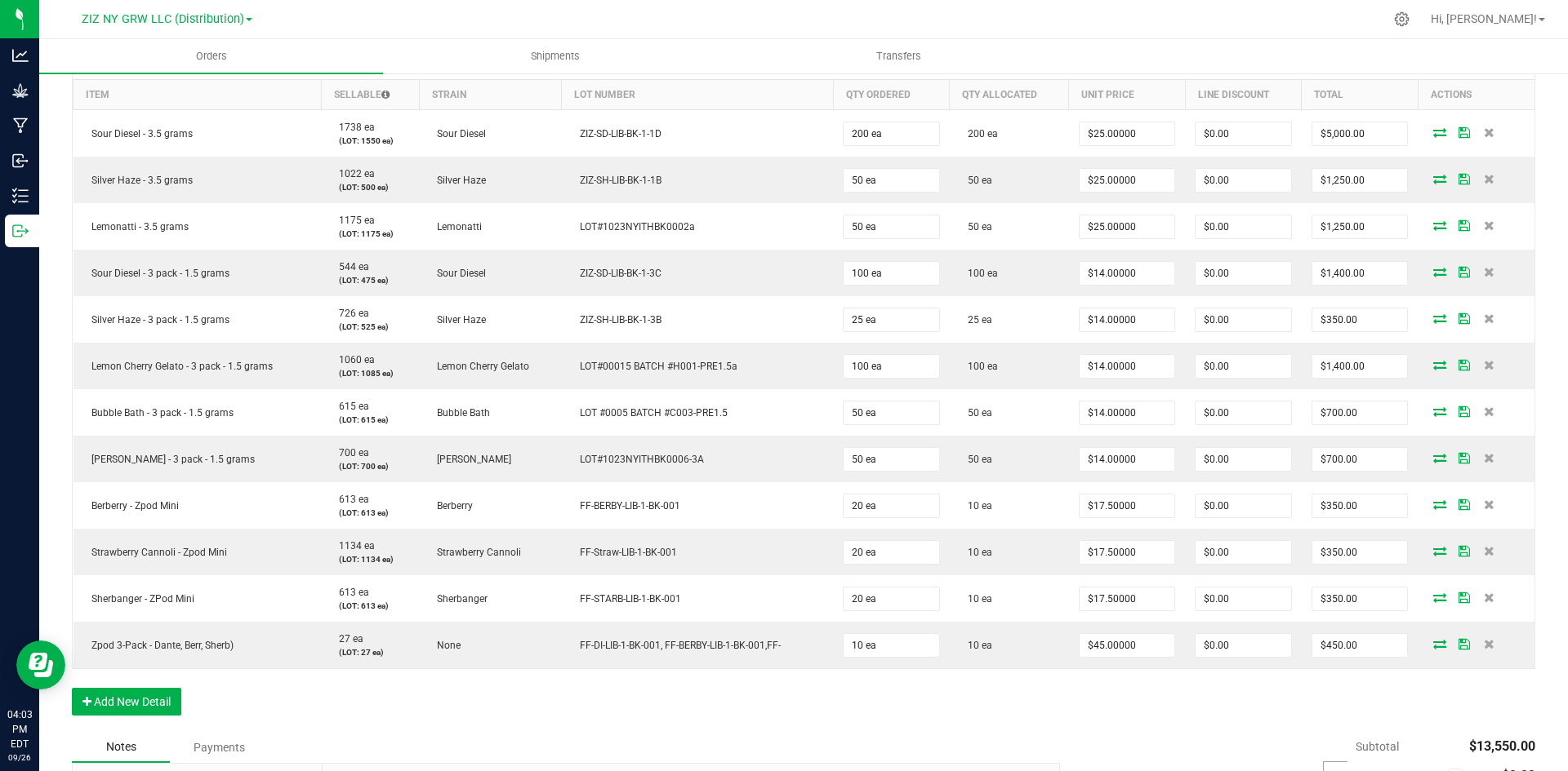
scroll to position [571, 0]
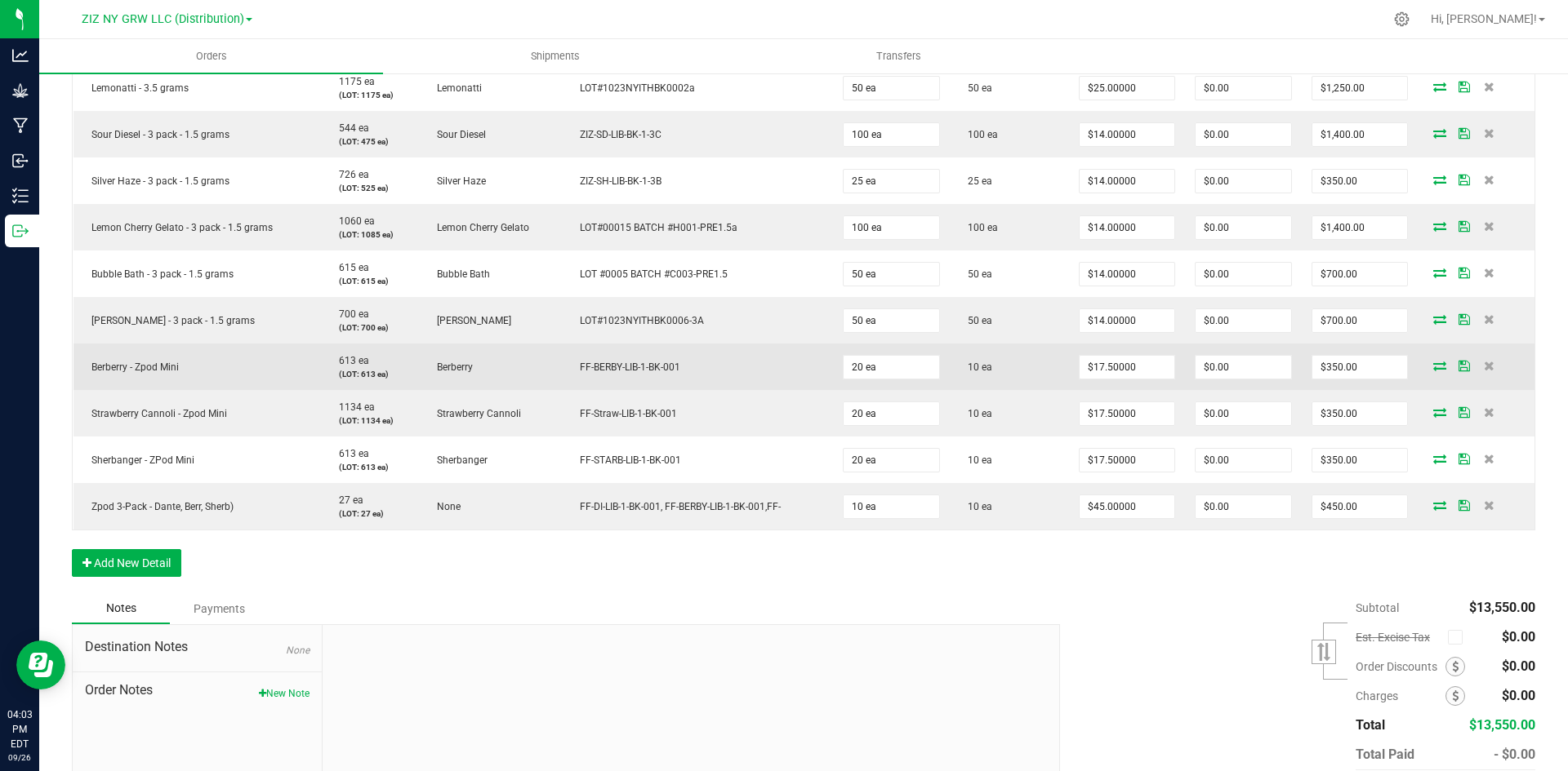
click at [1433, 367] on icon at bounding box center [1439, 365] width 13 height 9
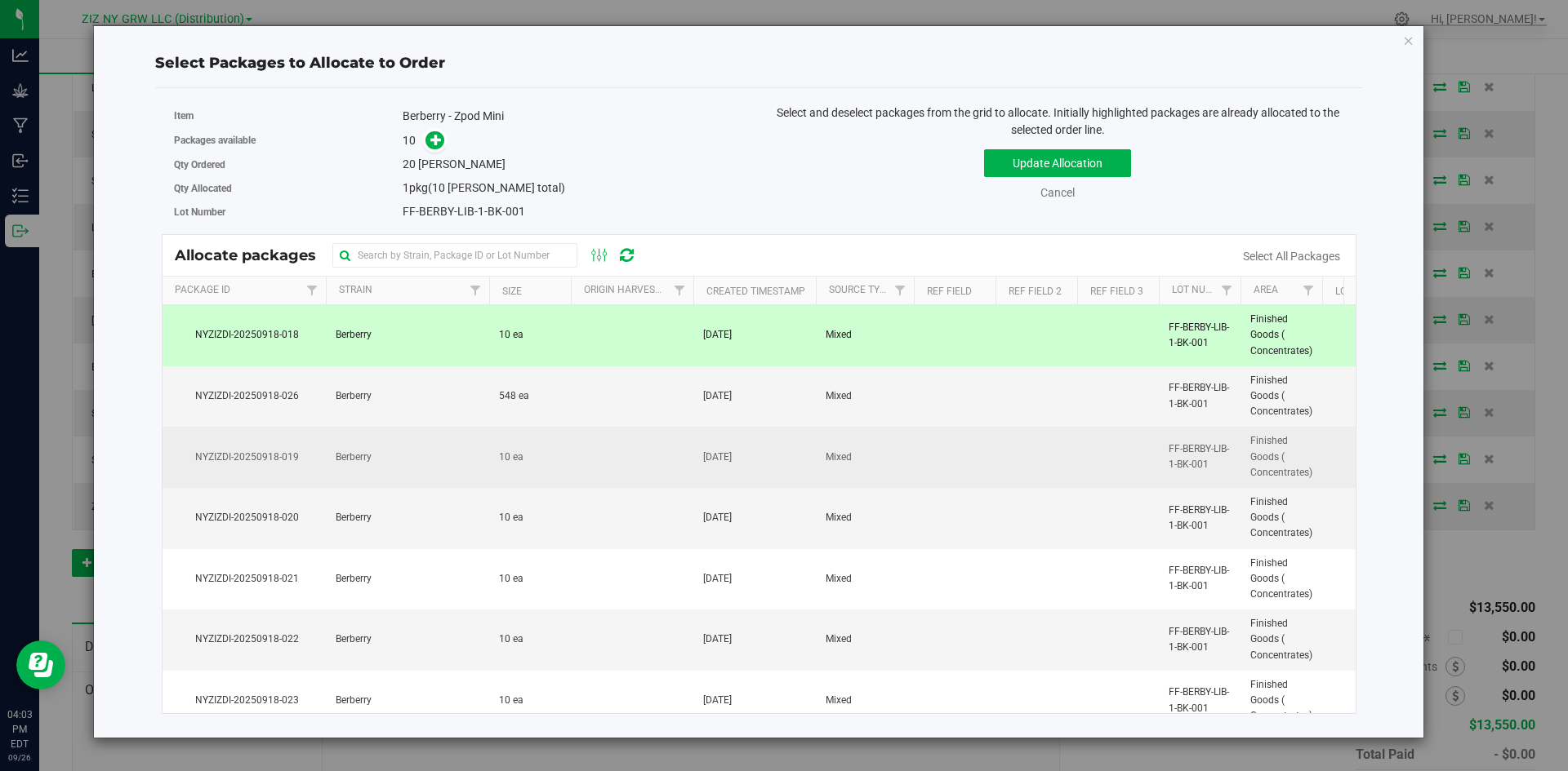
drag, startPoint x: 639, startPoint y: 460, endPoint x: 655, endPoint y: 449, distance: 19.4
click at [641, 459] on td at bounding box center [631, 457] width 122 height 61
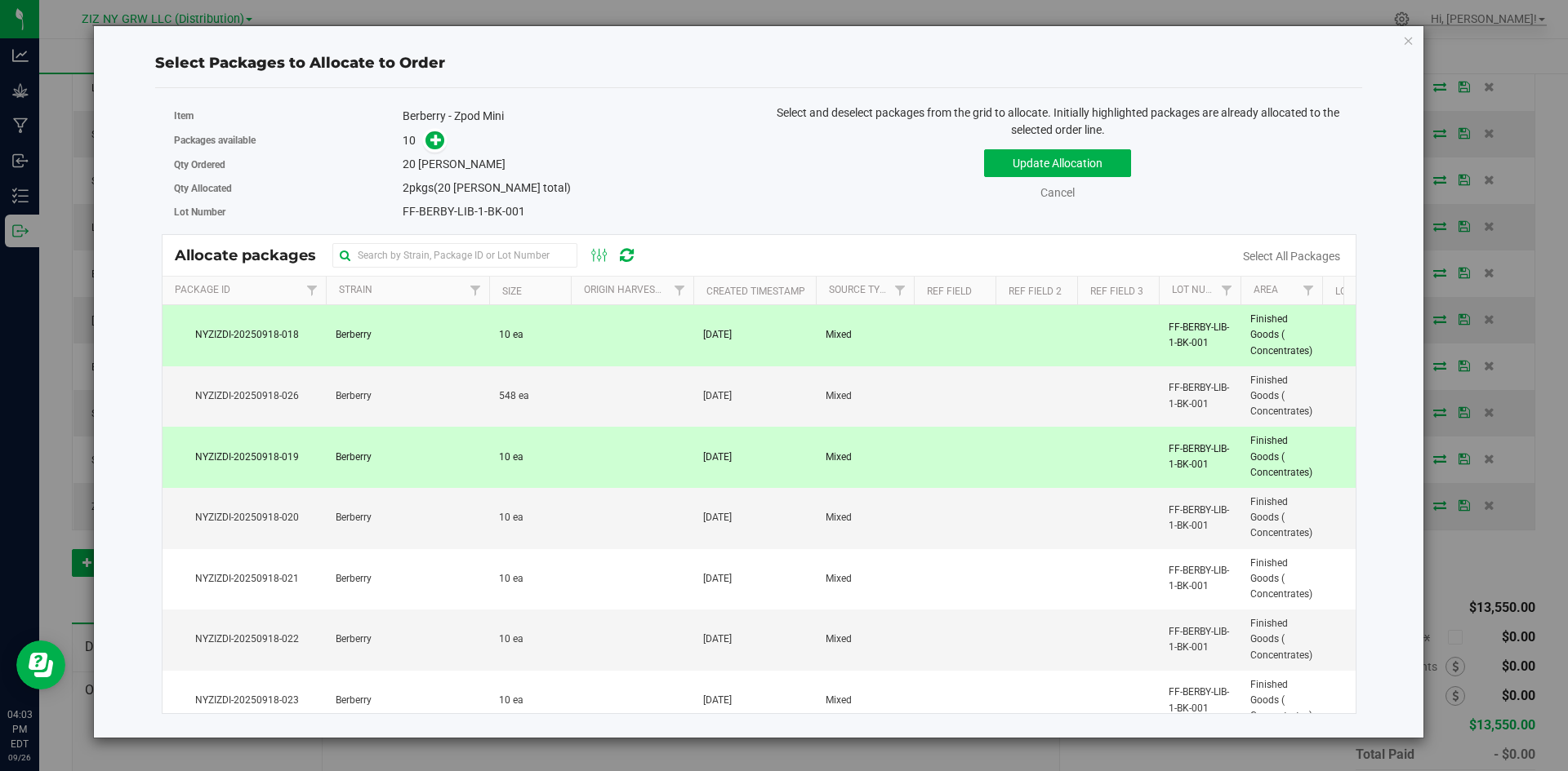
click at [1107, 147] on div "Update Allocation Cancel Select All Packages" at bounding box center [1057, 171] width 573 height 59
click at [1110, 152] on button "Update Allocation" at bounding box center [1057, 163] width 147 height 28
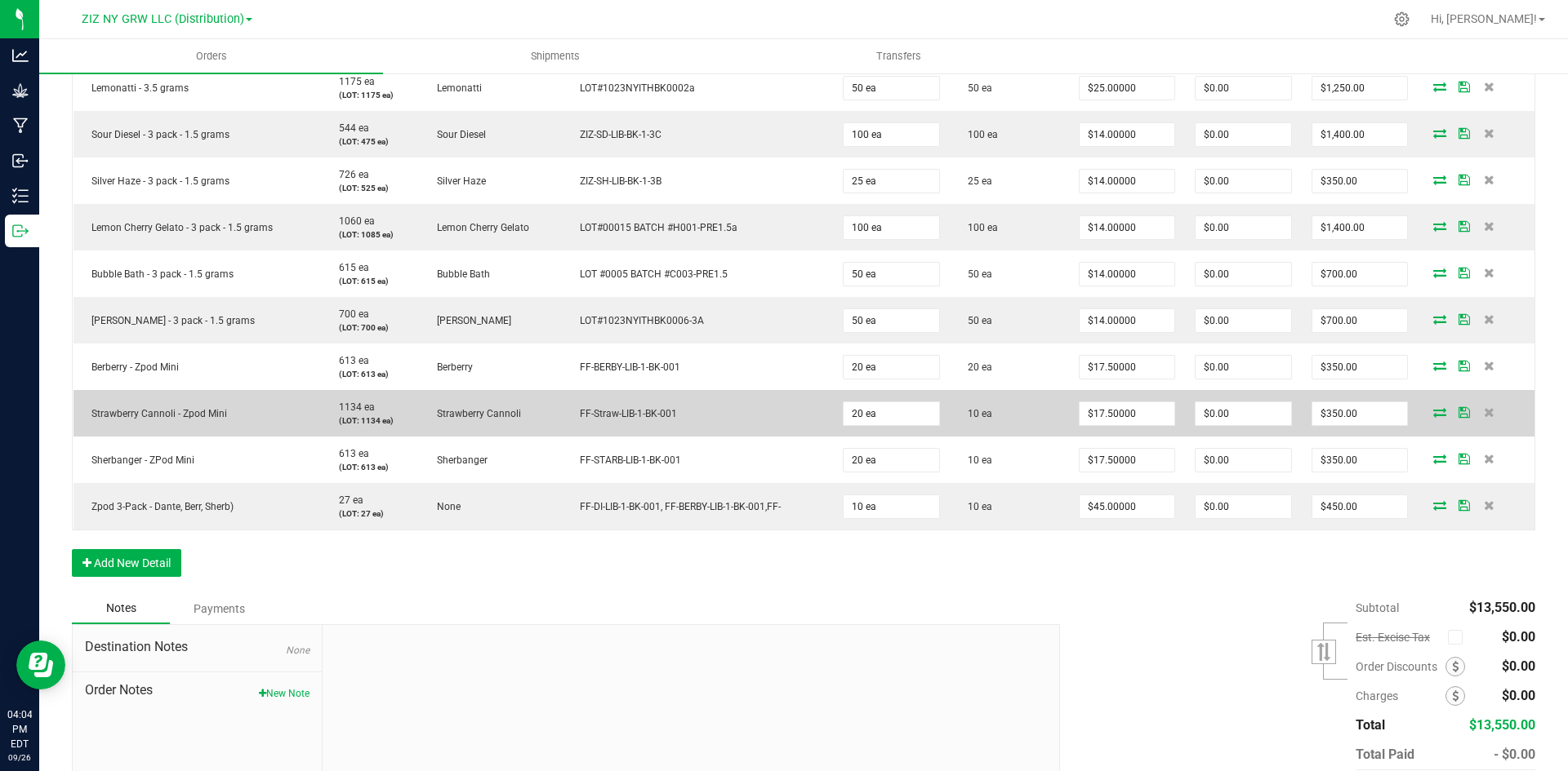
click at [1424, 421] on td at bounding box center [1476, 413] width 116 height 47
click at [1433, 409] on icon at bounding box center [1439, 412] width 13 height 9
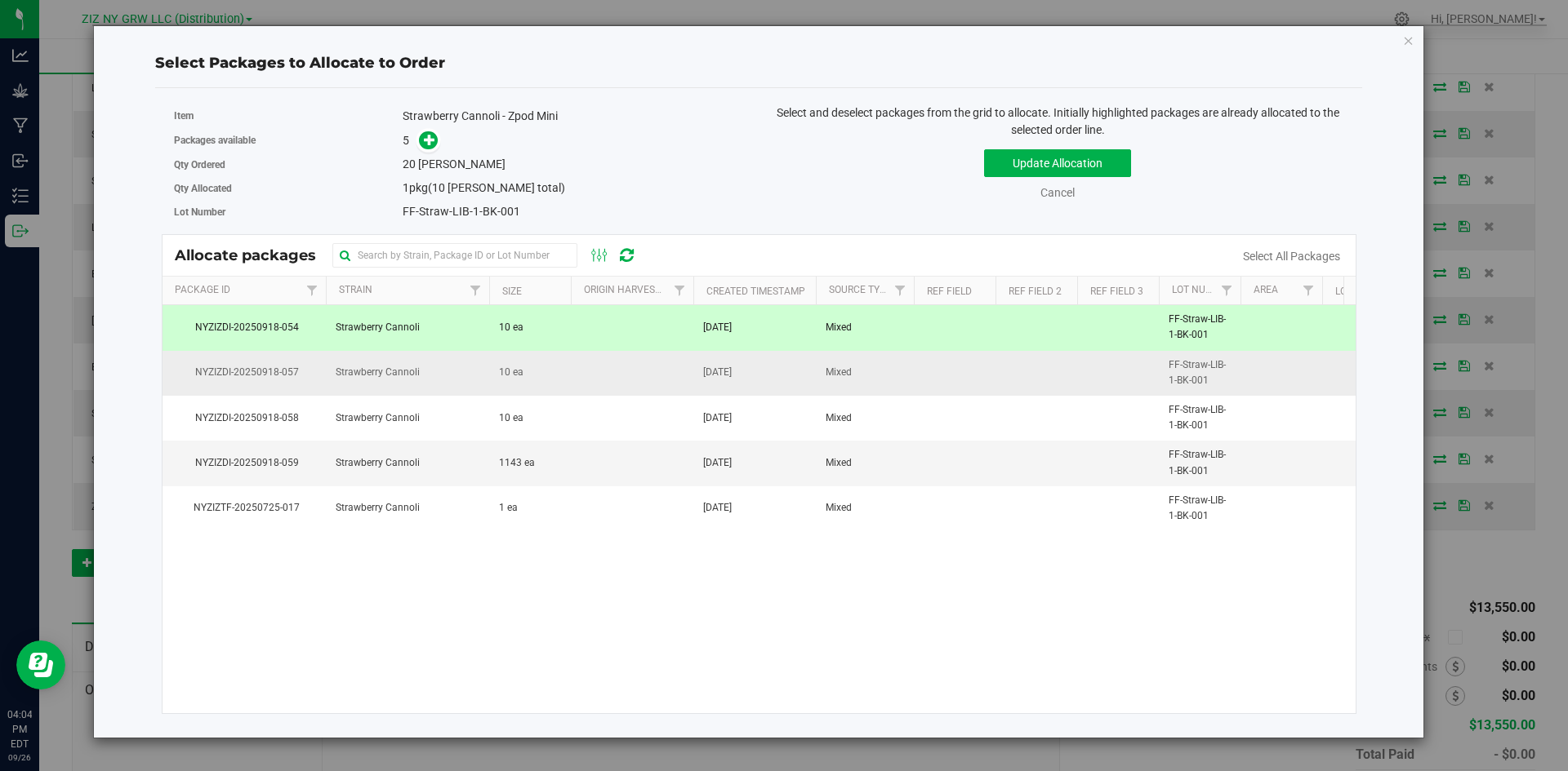
click at [691, 359] on td at bounding box center [631, 374] width 122 height 45
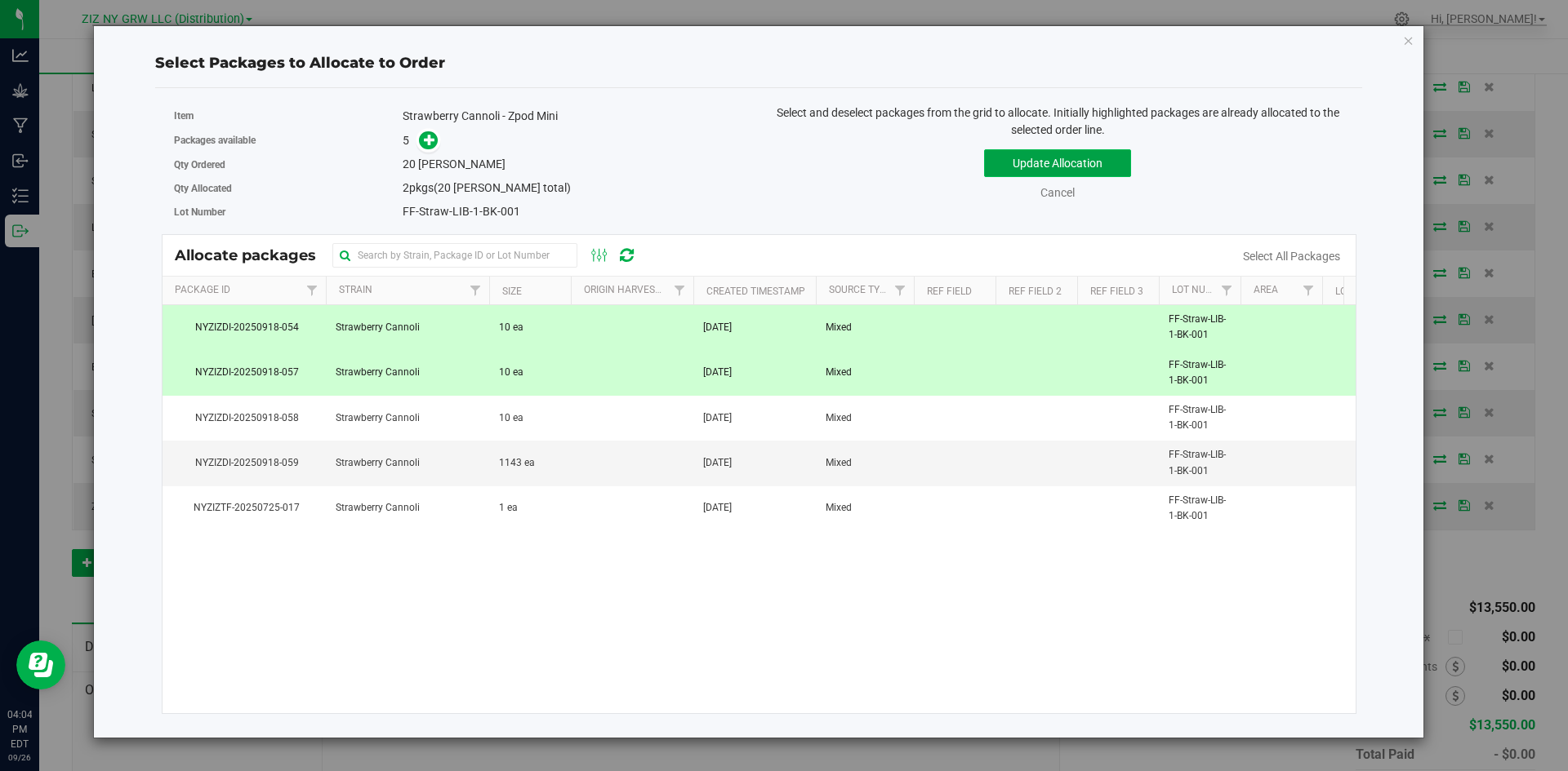
click at [1112, 170] on button "Update Allocation" at bounding box center [1057, 163] width 147 height 28
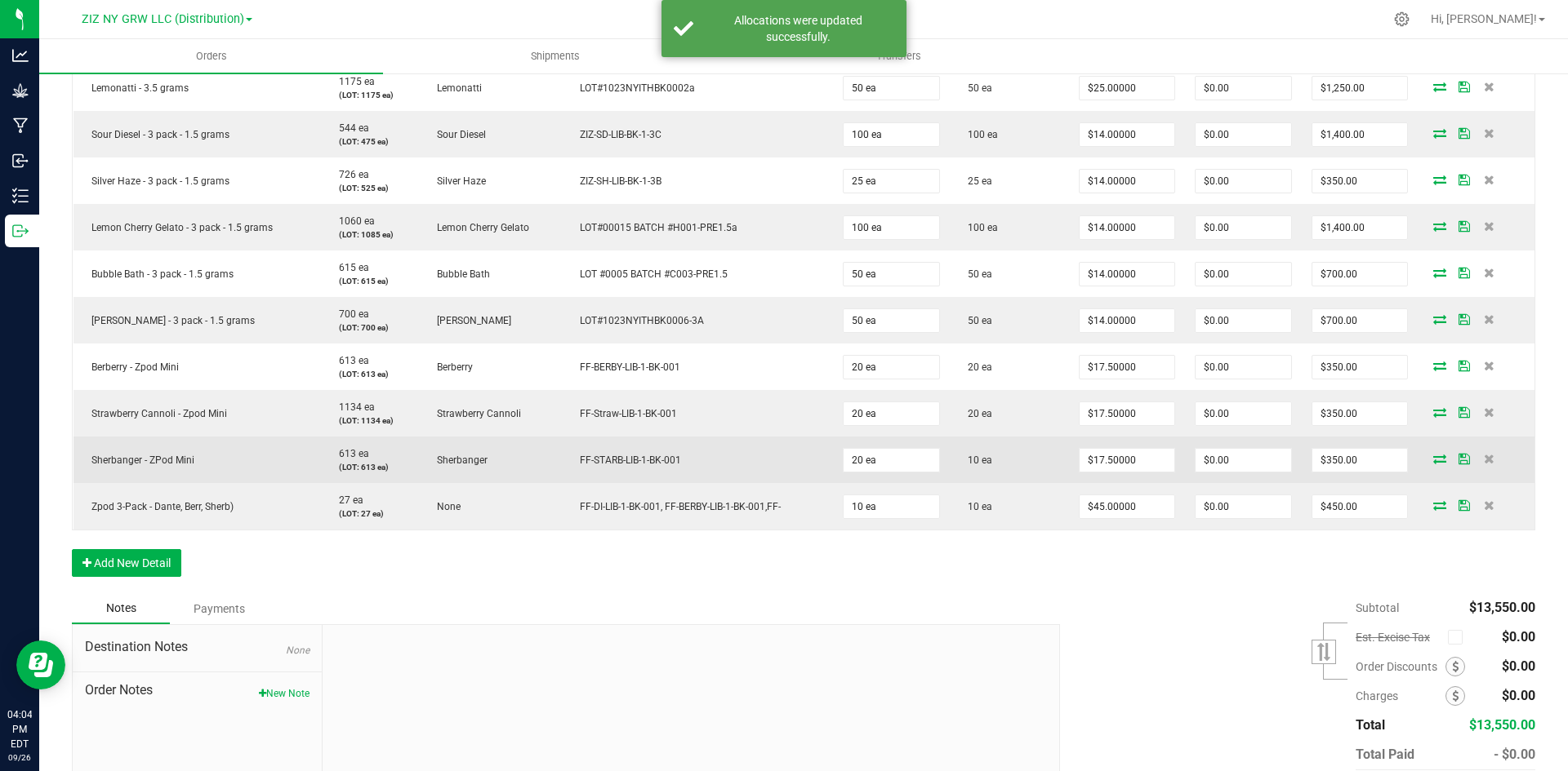
click at [1433, 458] on icon at bounding box center [1439, 458] width 13 height 9
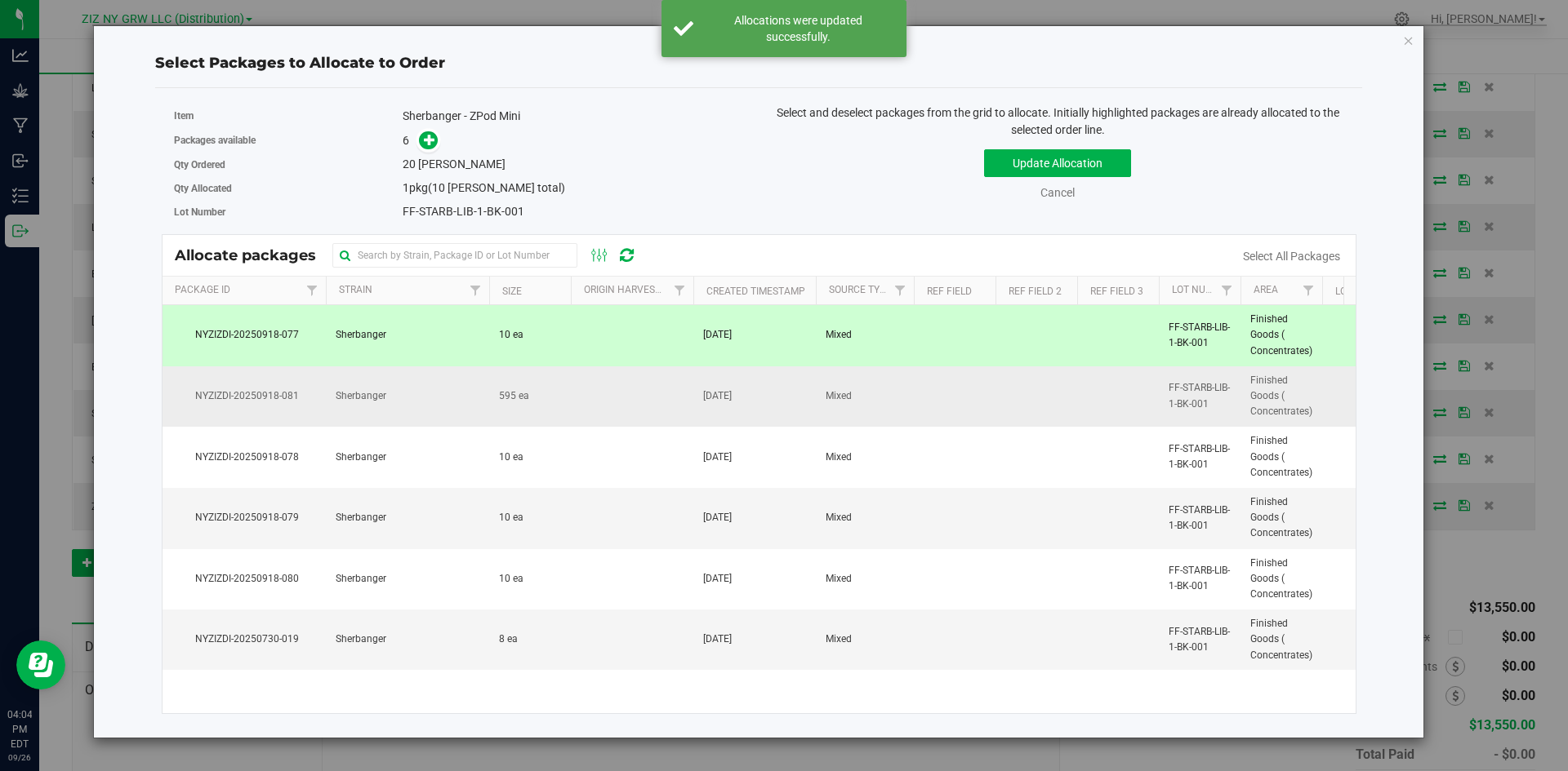
click at [621, 404] on td at bounding box center [631, 396] width 122 height 61
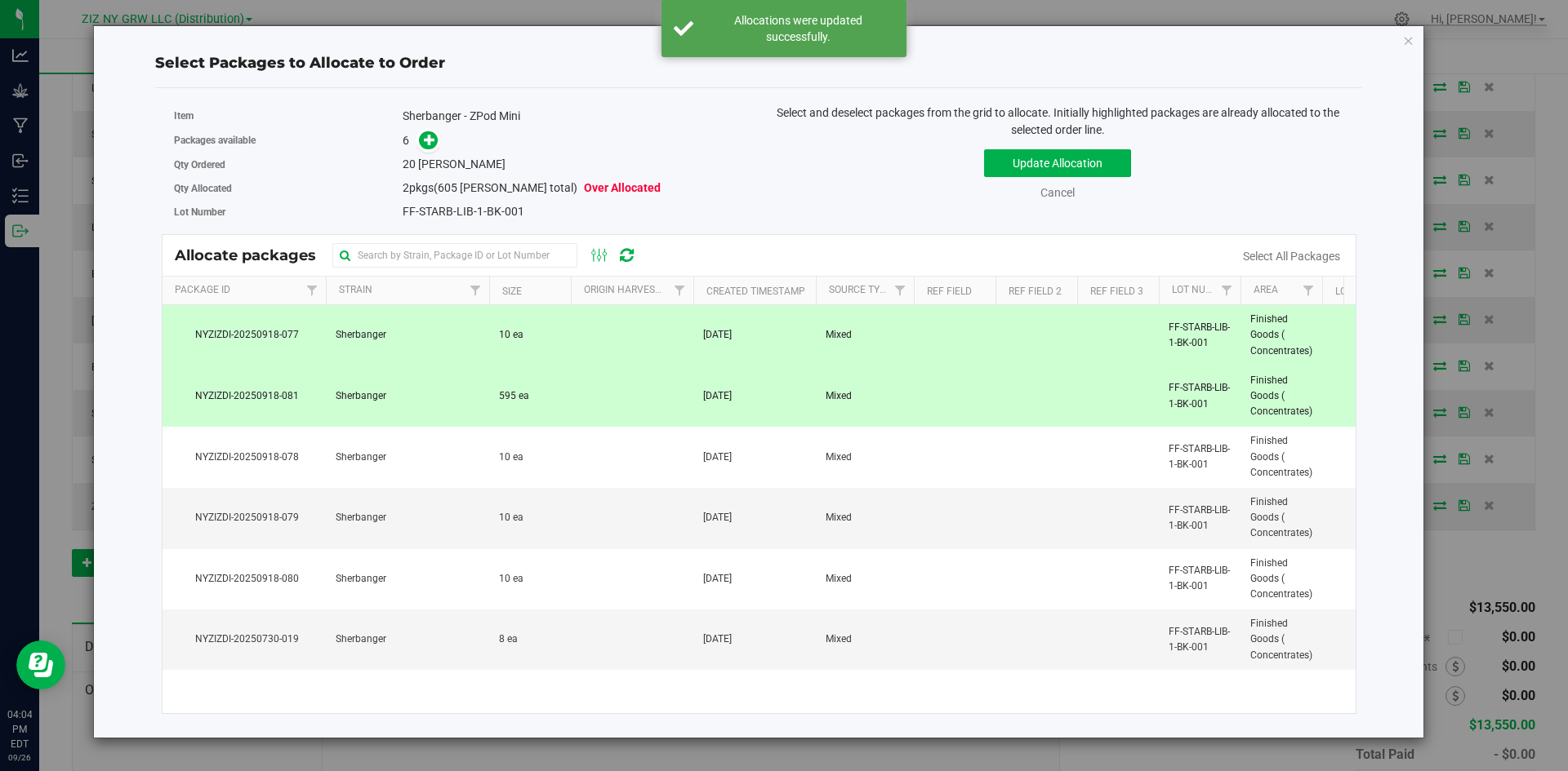
click at [639, 412] on td at bounding box center [631, 396] width 122 height 61
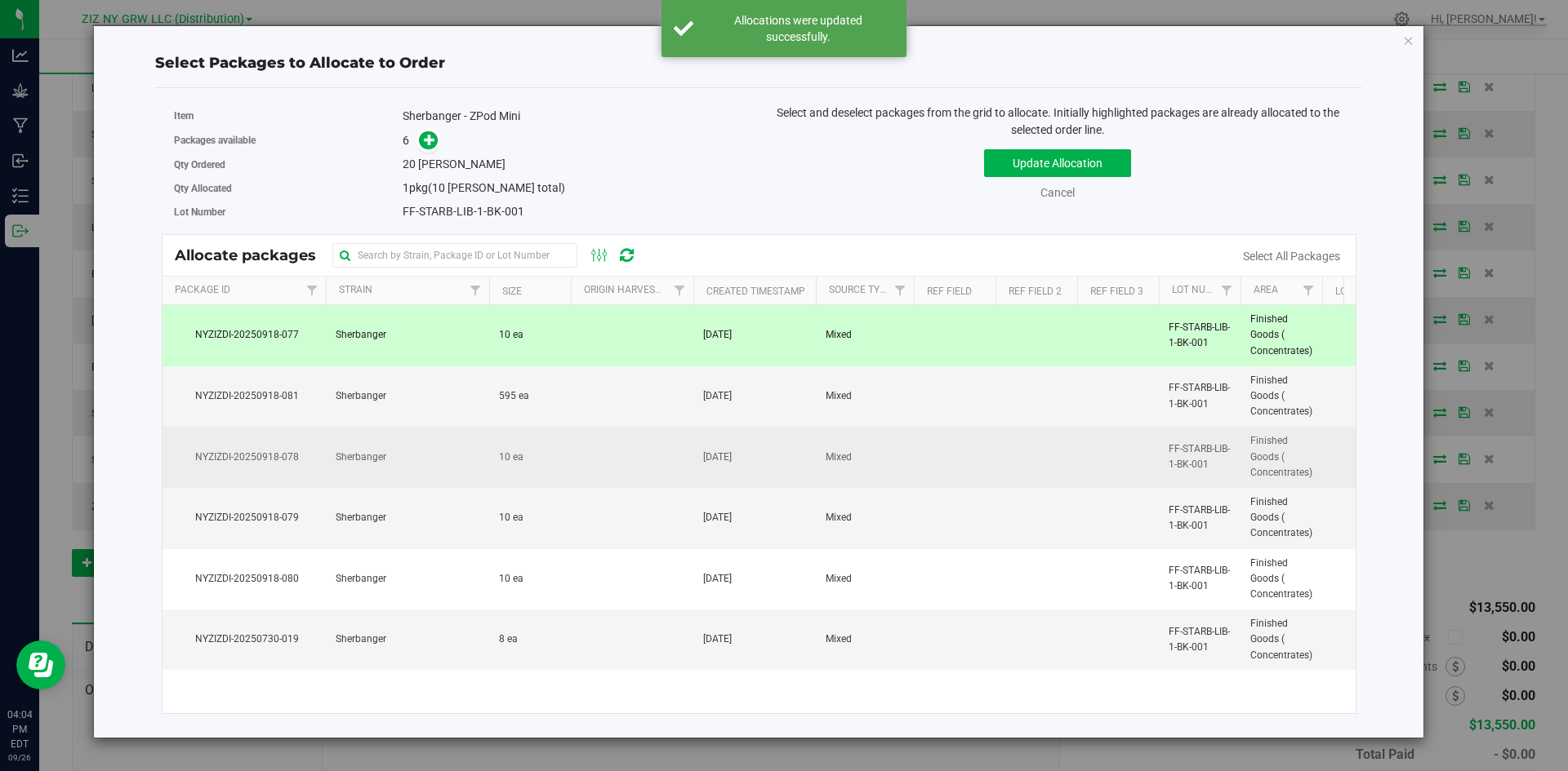
click at [637, 439] on td at bounding box center [631, 457] width 122 height 61
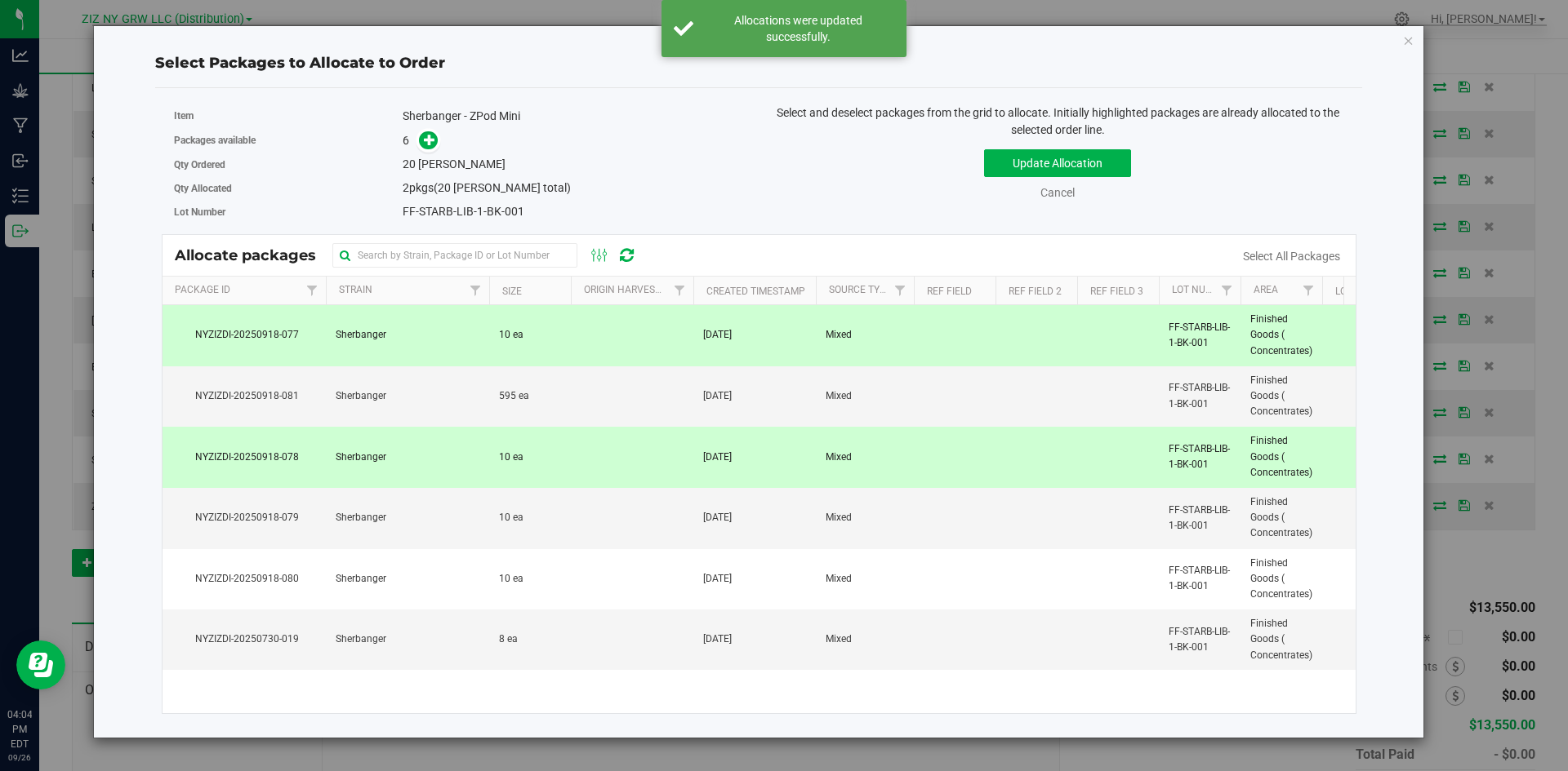
click at [1017, 180] on div "Update Allocation Cancel Select All Packages" at bounding box center [1057, 171] width 573 height 59
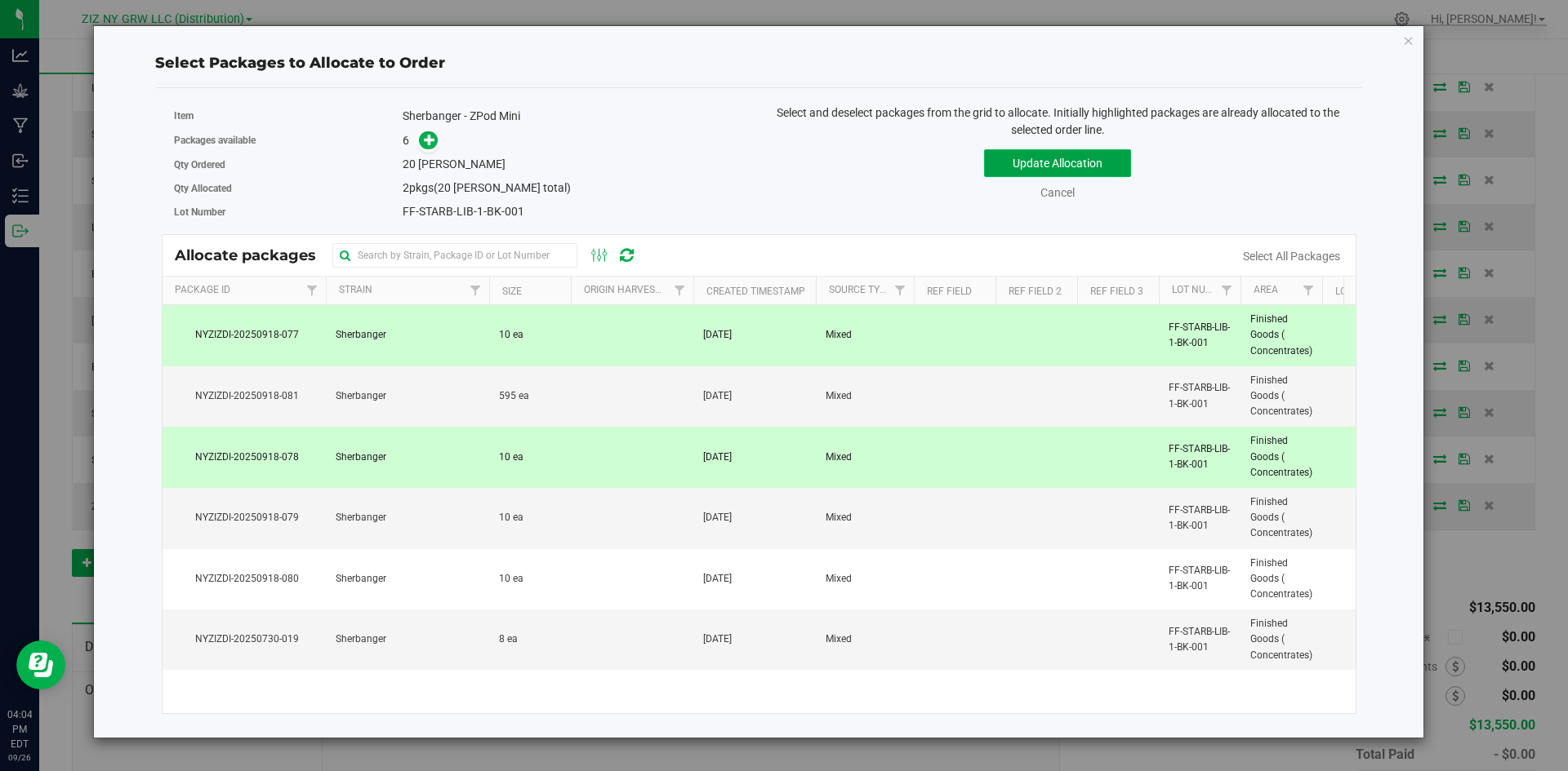
click at [1028, 165] on button "Update Allocation" at bounding box center [1057, 163] width 147 height 28
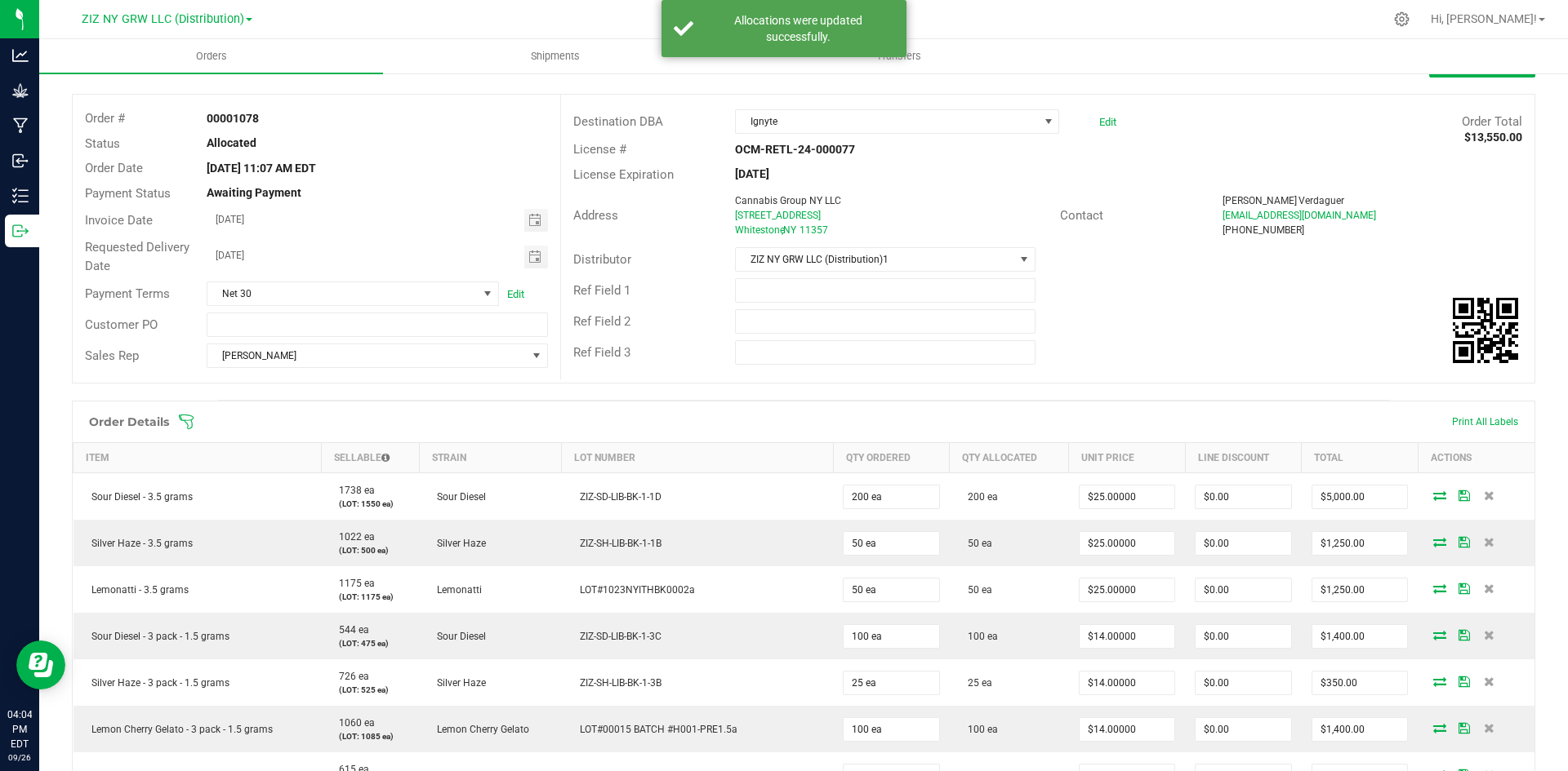
scroll to position [0, 0]
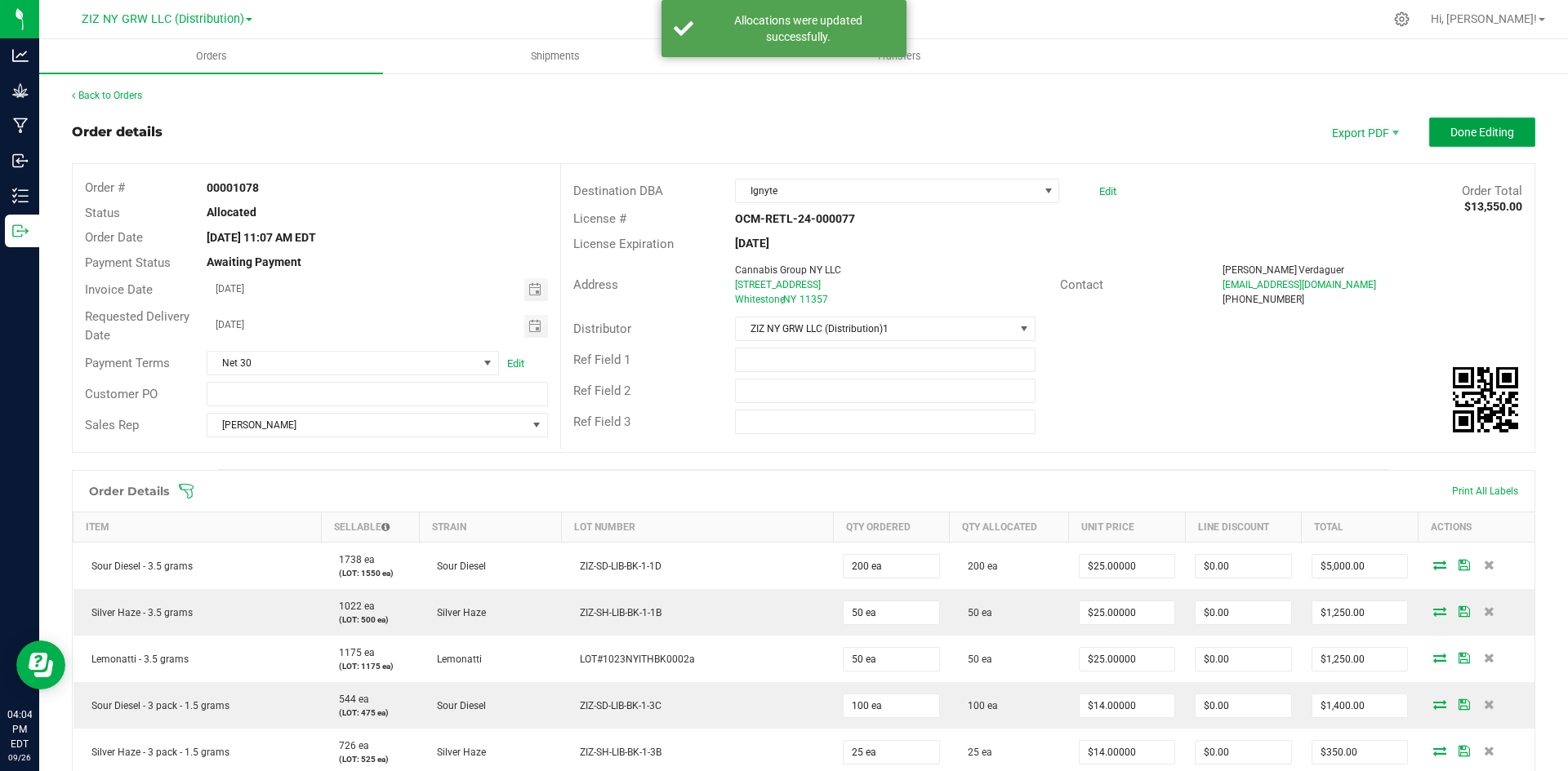
click at [1496, 121] on button "Done Editing" at bounding box center [1482, 131] width 106 height 29
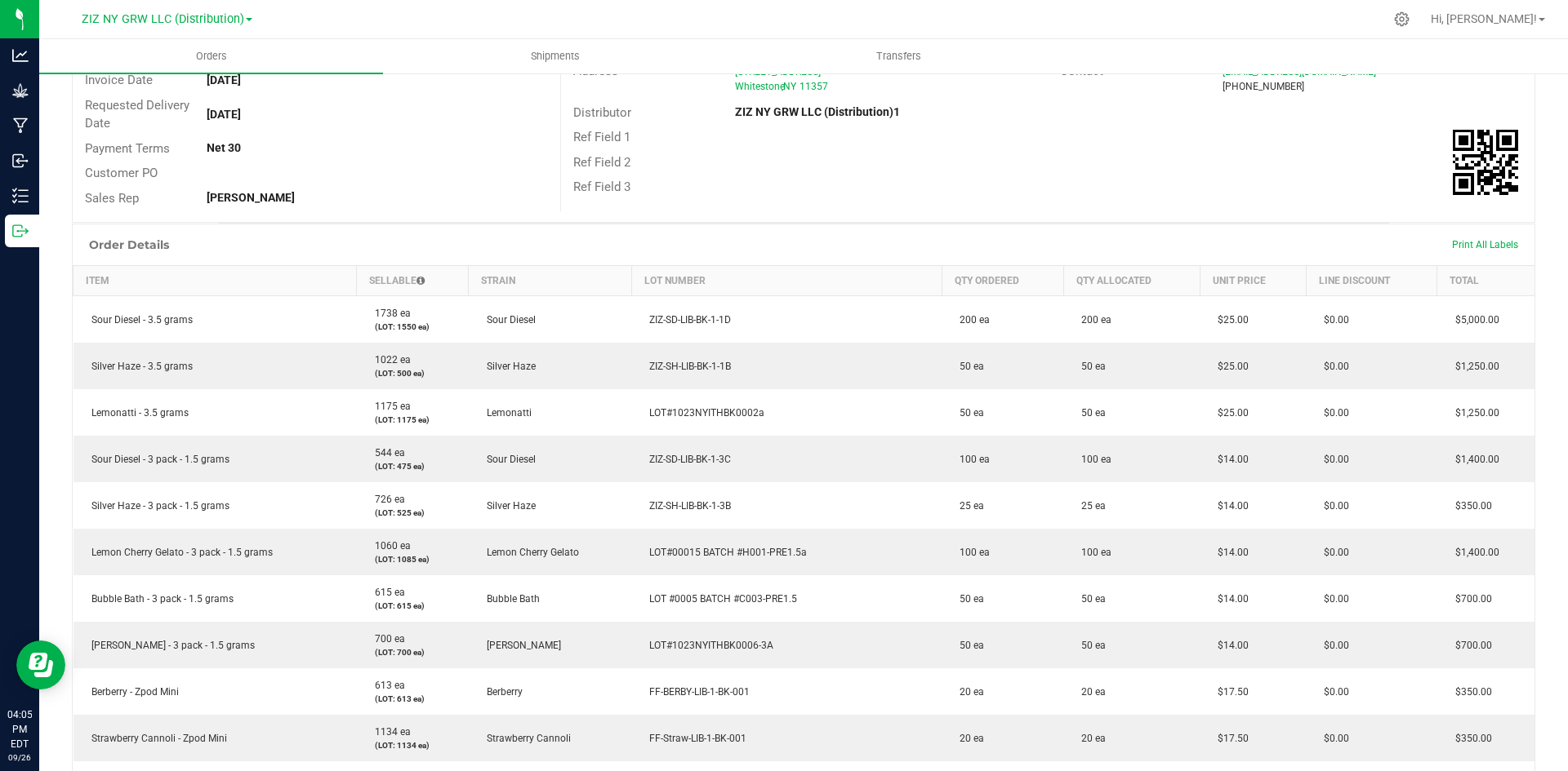
scroll to position [327, 0]
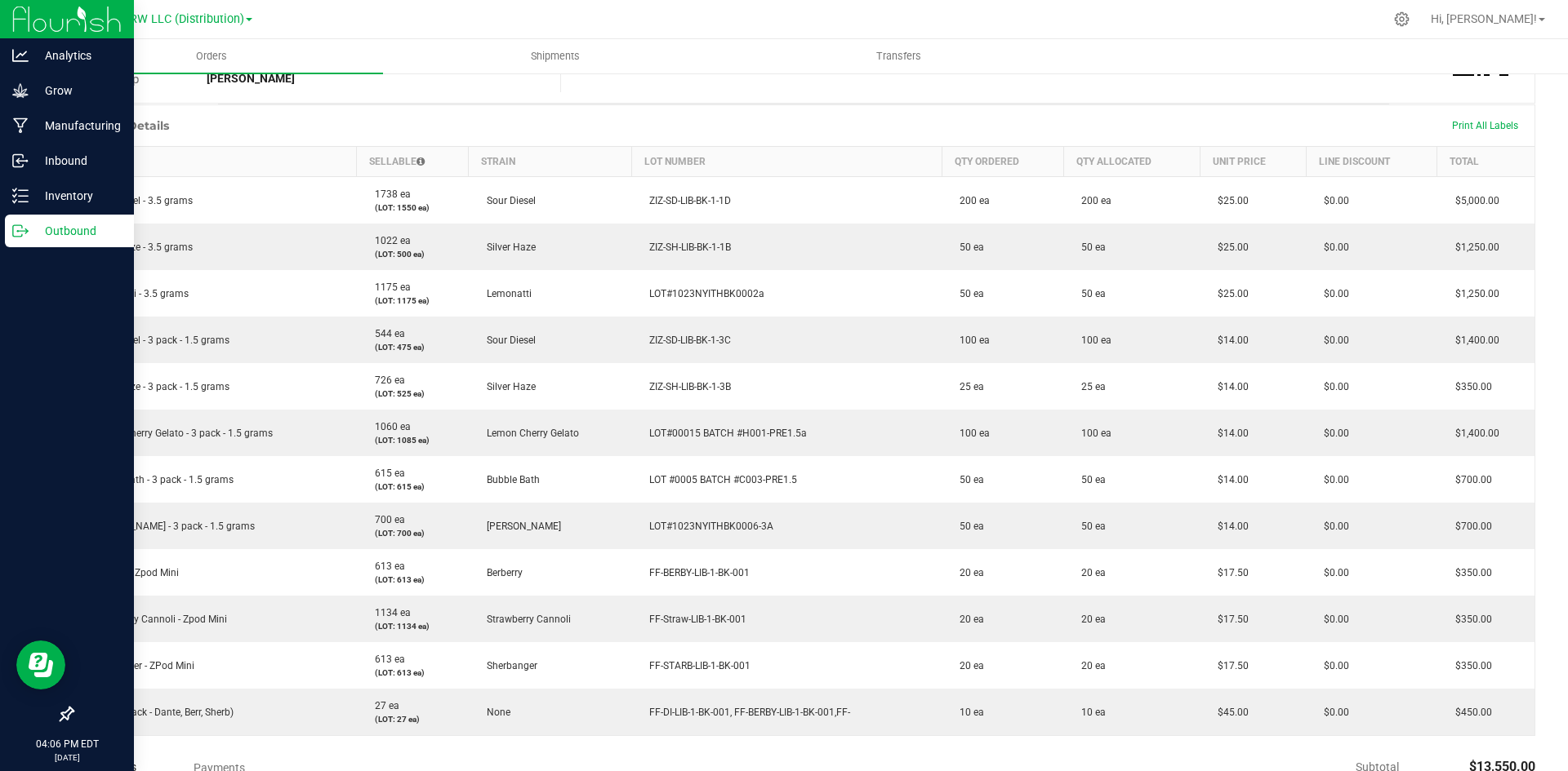
click at [22, 234] on icon at bounding box center [20, 230] width 16 height 16
